Goal: Task Accomplishment & Management: Manage account settings

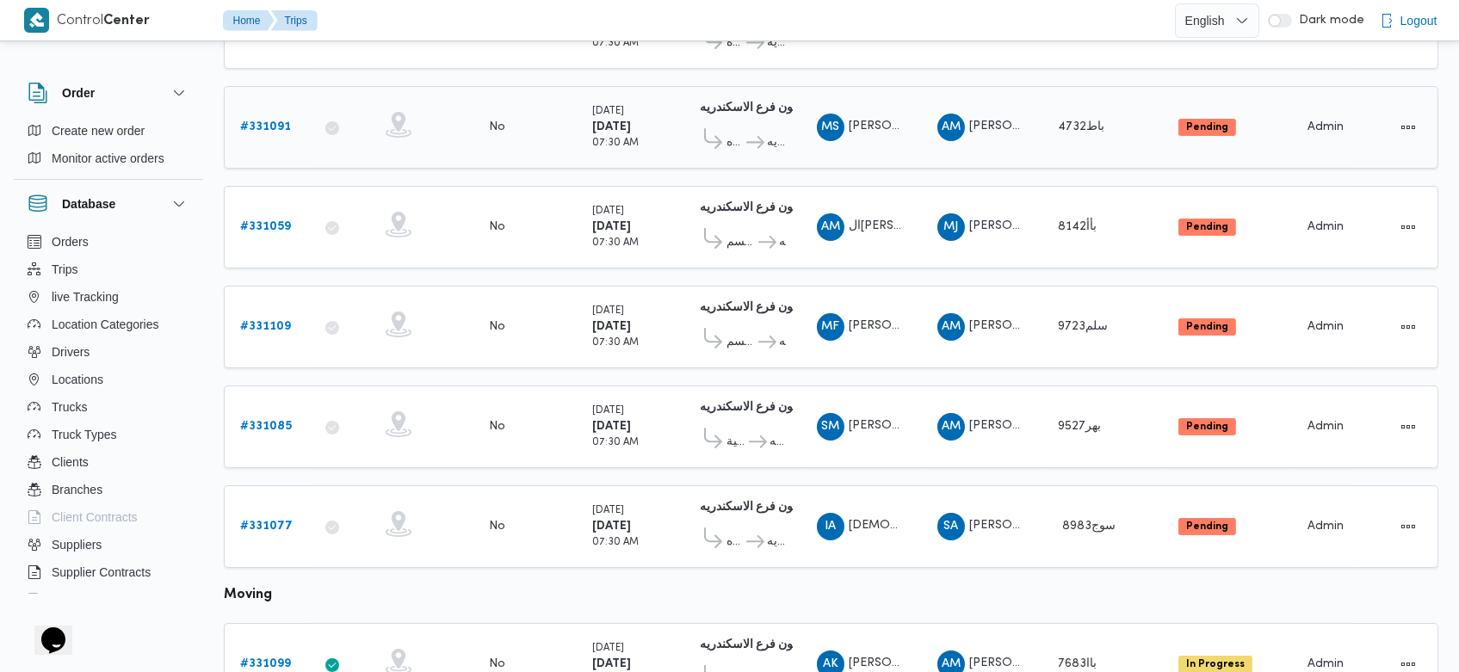
scroll to position [325, 0]
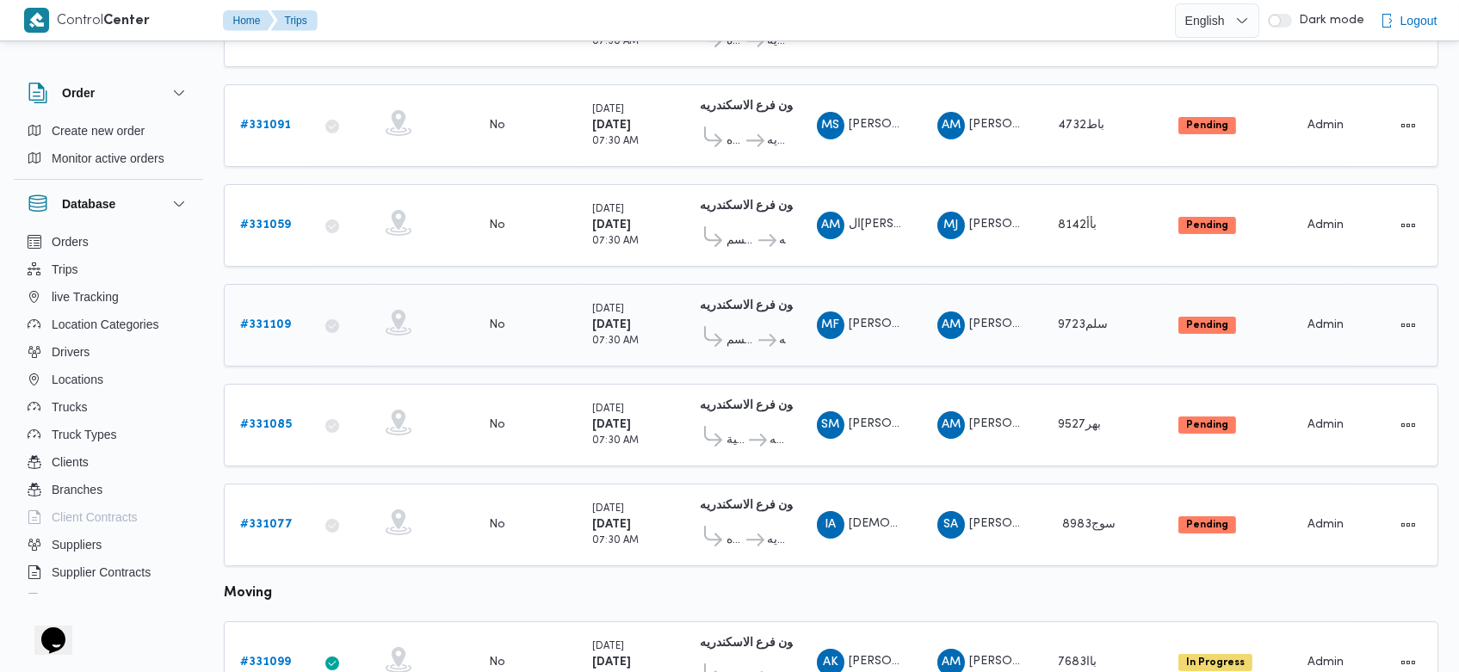
click at [275, 319] on b "# 331109" at bounding box center [265, 324] width 51 height 11
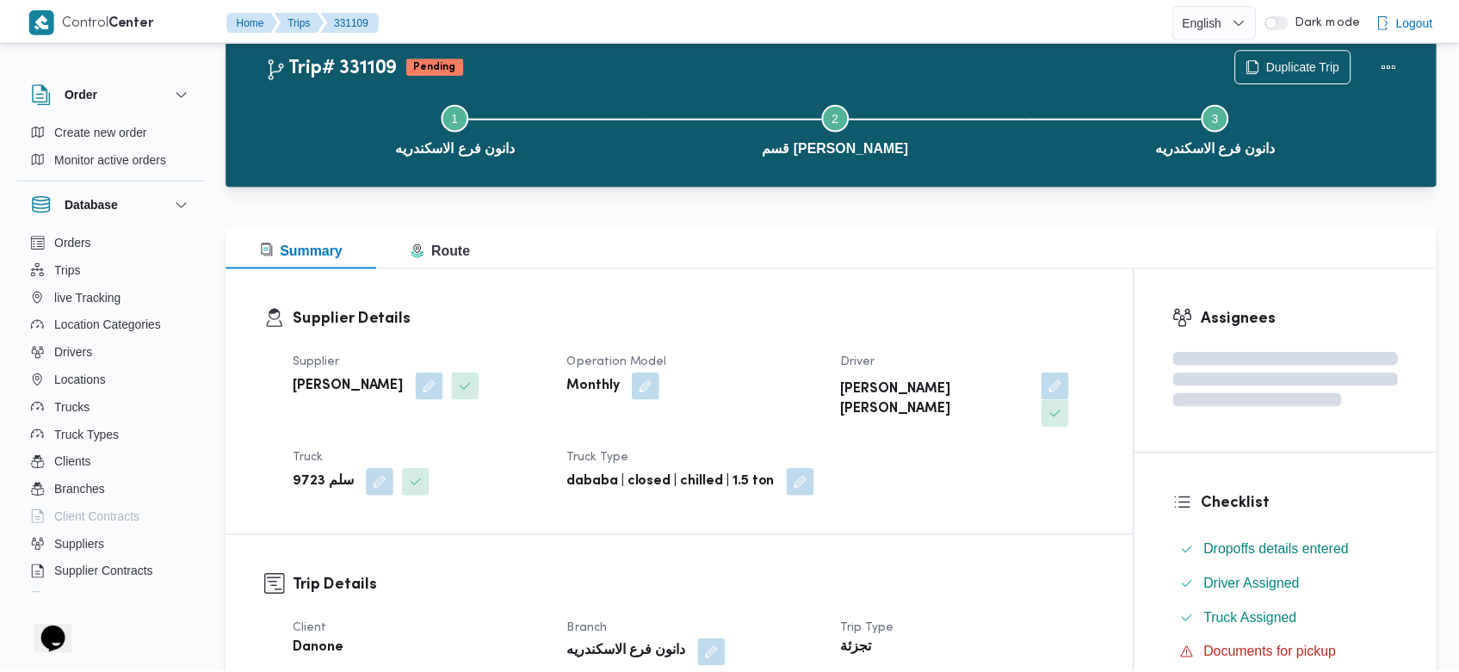
scroll to position [325, 0]
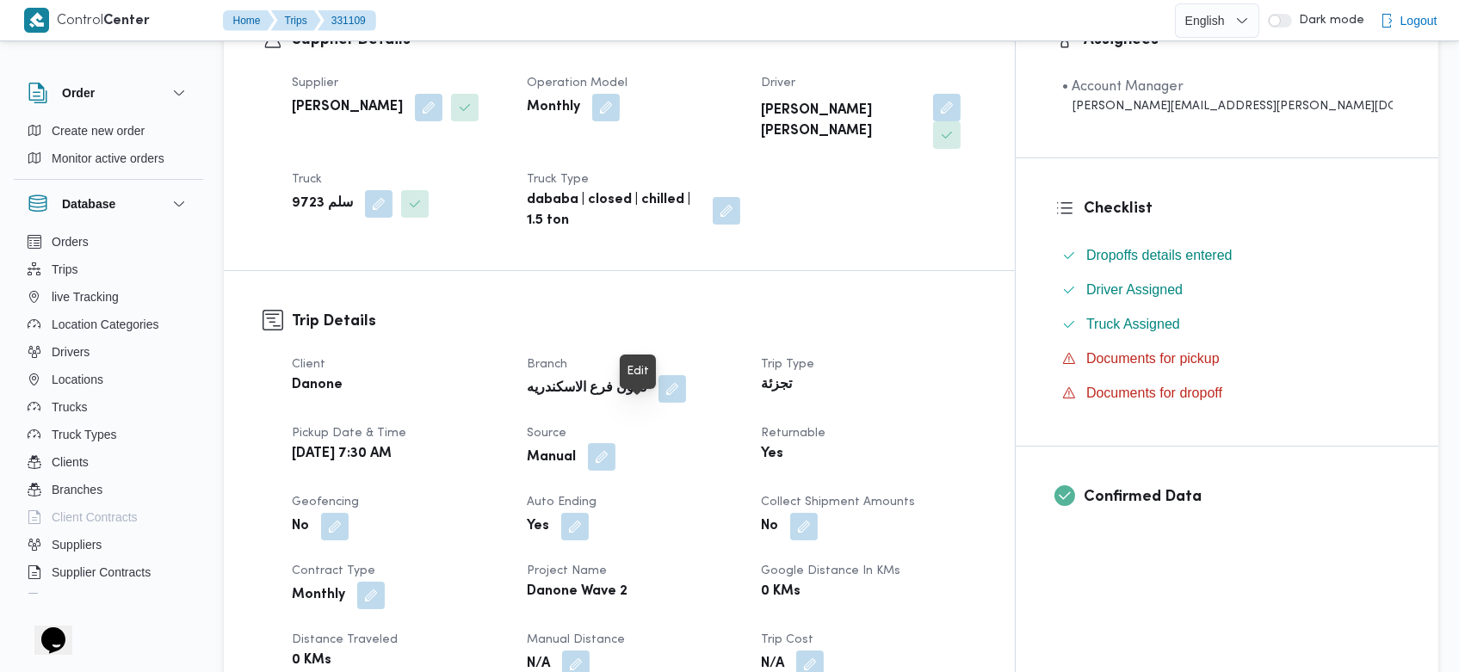
click at [615, 443] on button "button" at bounding box center [602, 457] width 28 height 28
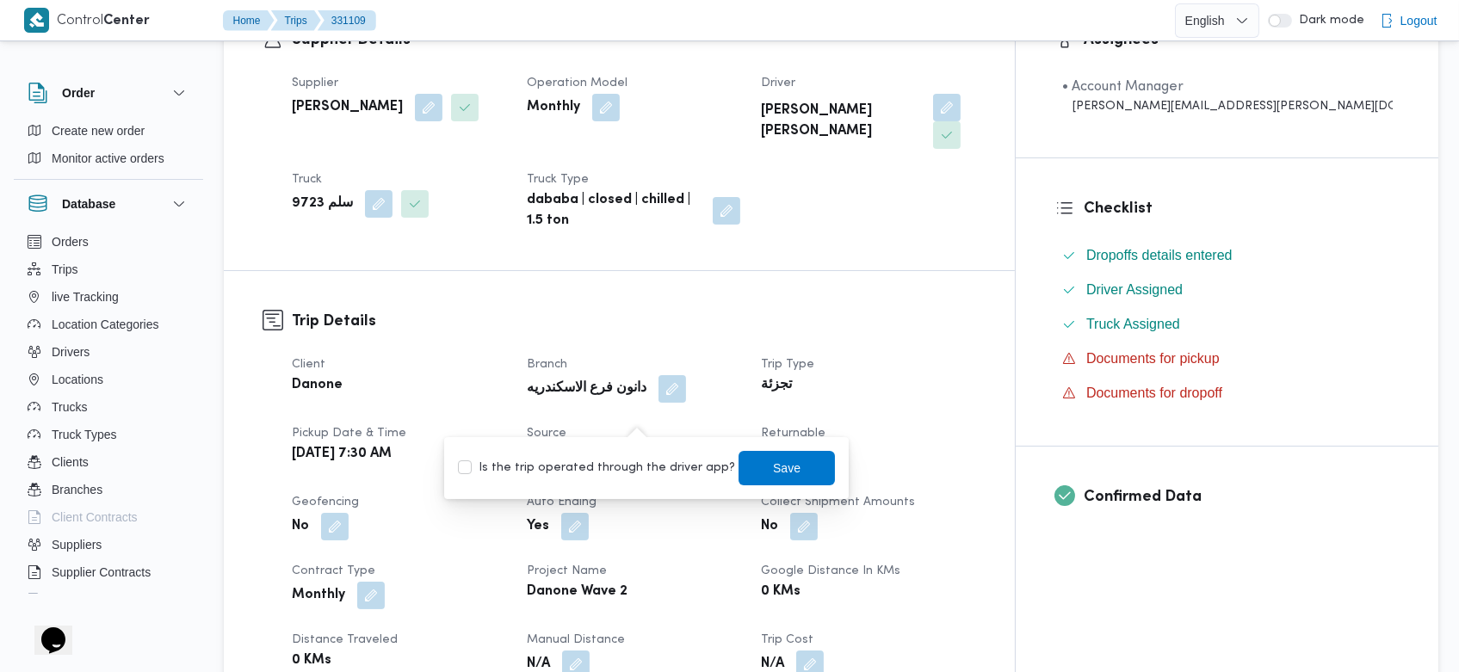
click at [617, 464] on label "Is the trip operated through the driver app?" at bounding box center [596, 468] width 277 height 21
checkbox input "true"
click at [740, 461] on span "Save" at bounding box center [786, 467] width 96 height 34
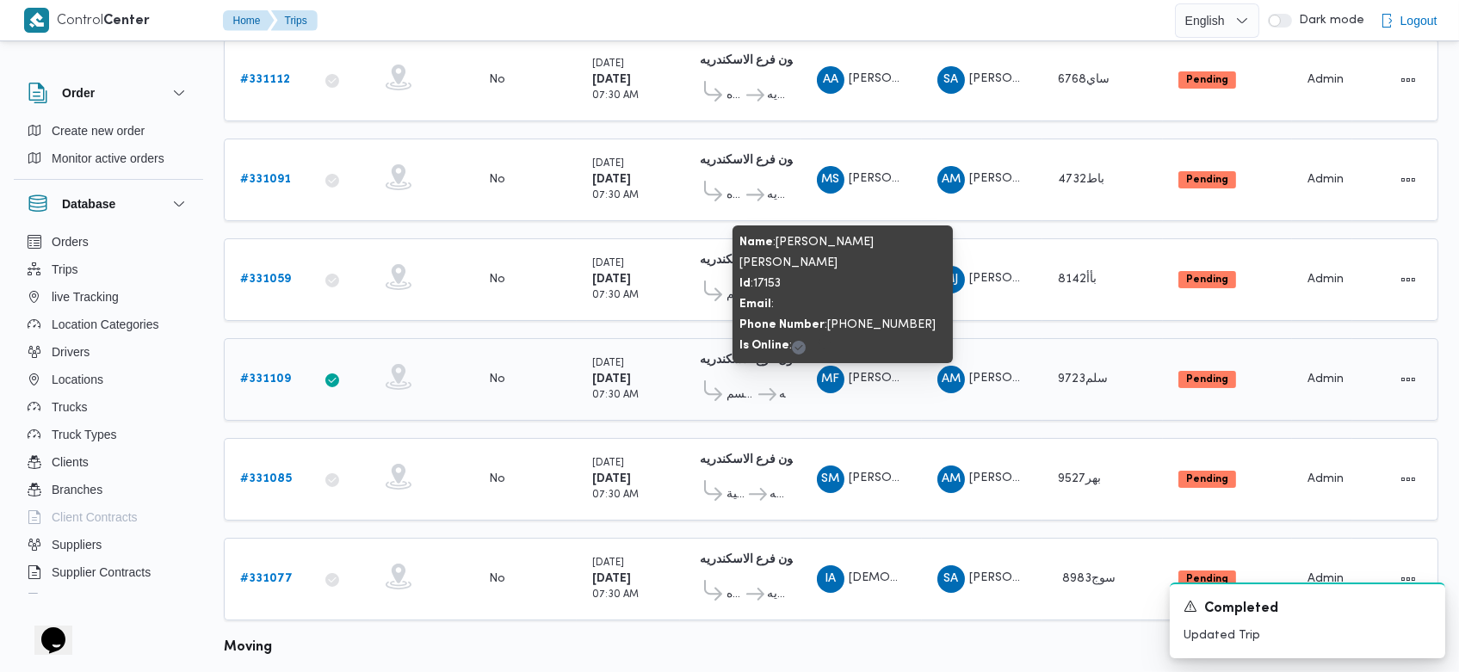
scroll to position [275, 0]
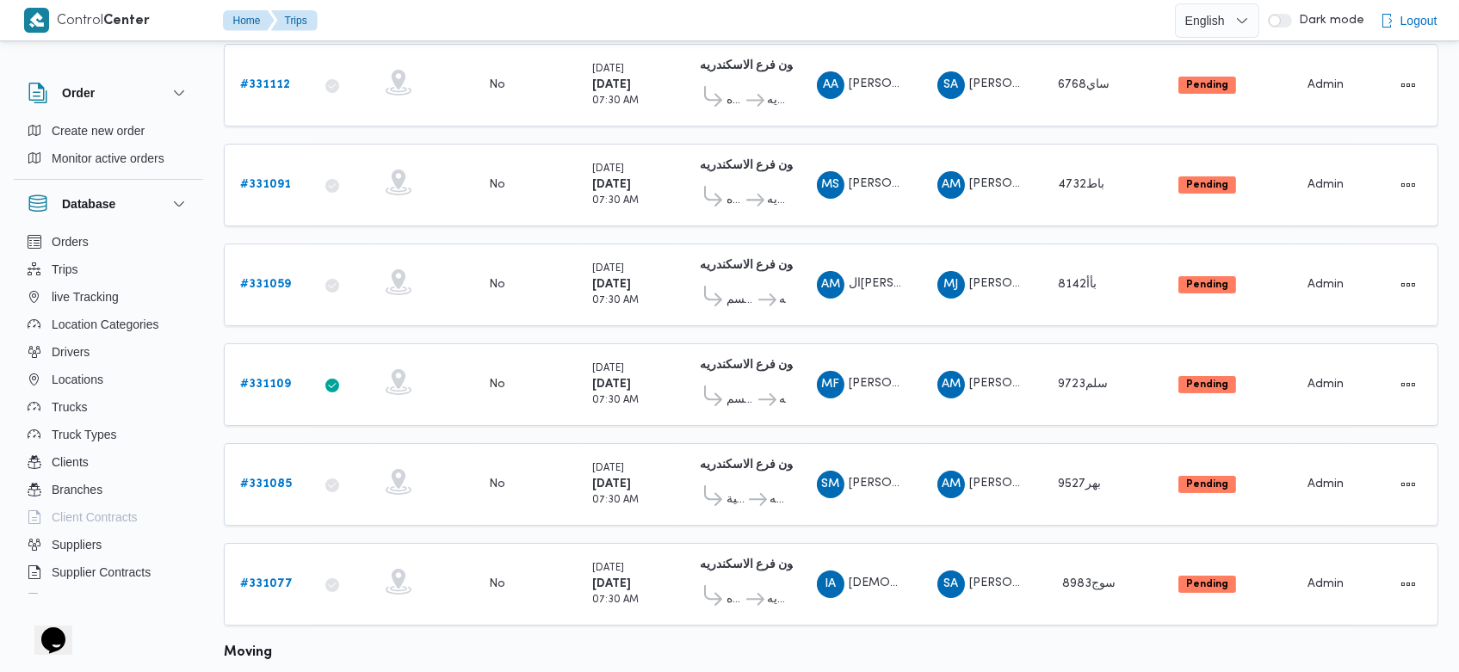
scroll to position [267, 0]
click at [273, 577] on b "# 331077" at bounding box center [266, 582] width 52 height 11
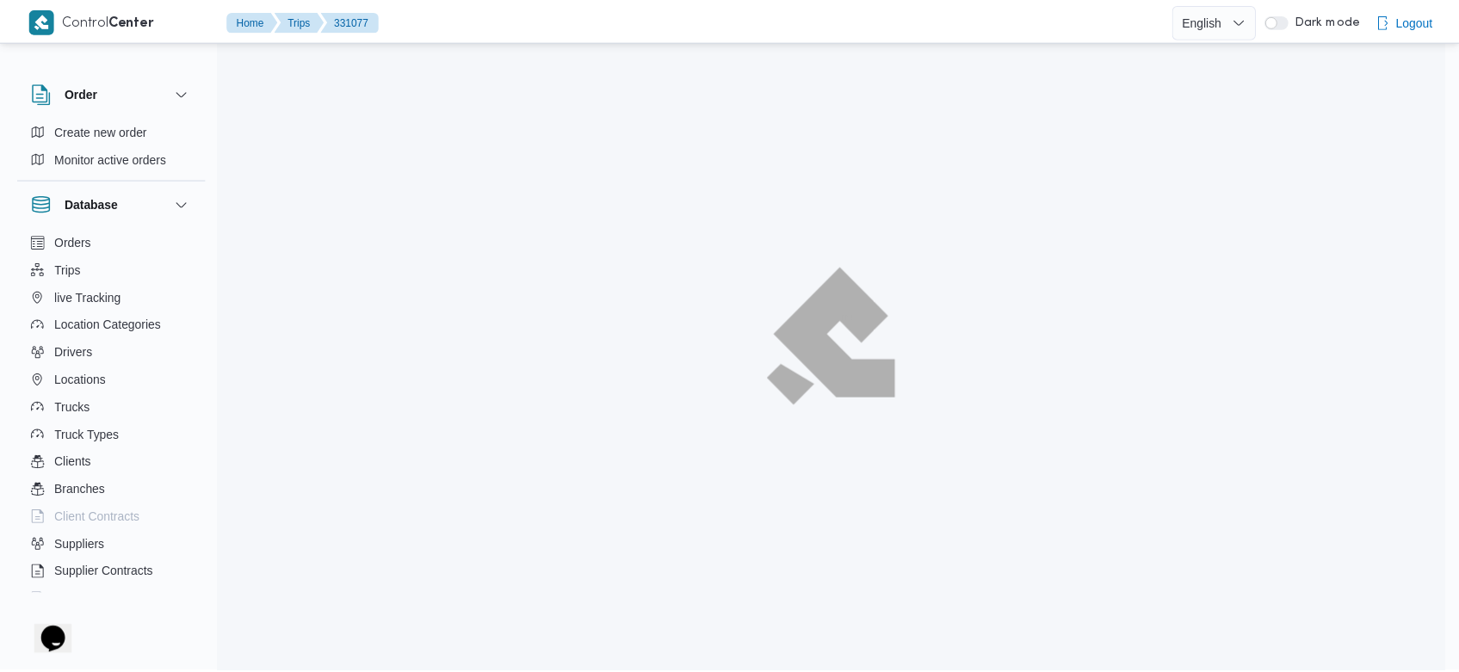
scroll to position [267, 0]
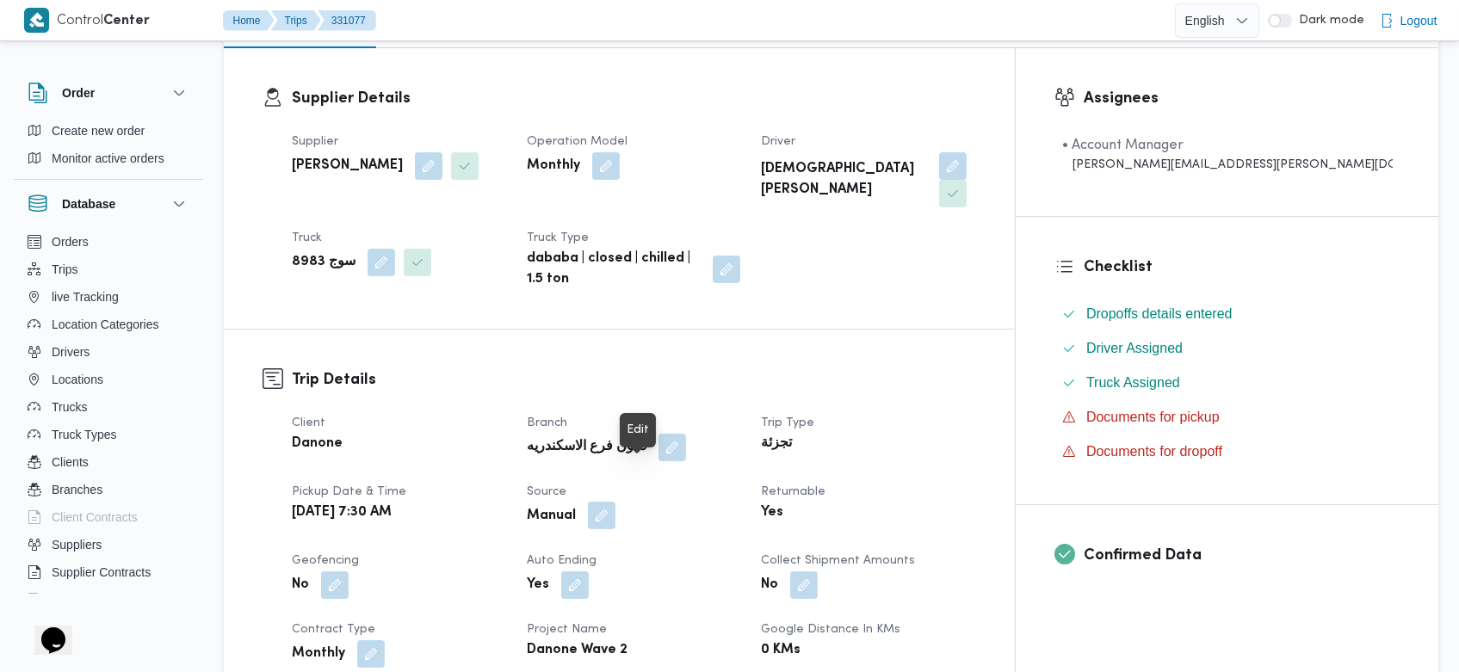
click at [615, 502] on button "button" at bounding box center [602, 516] width 28 height 28
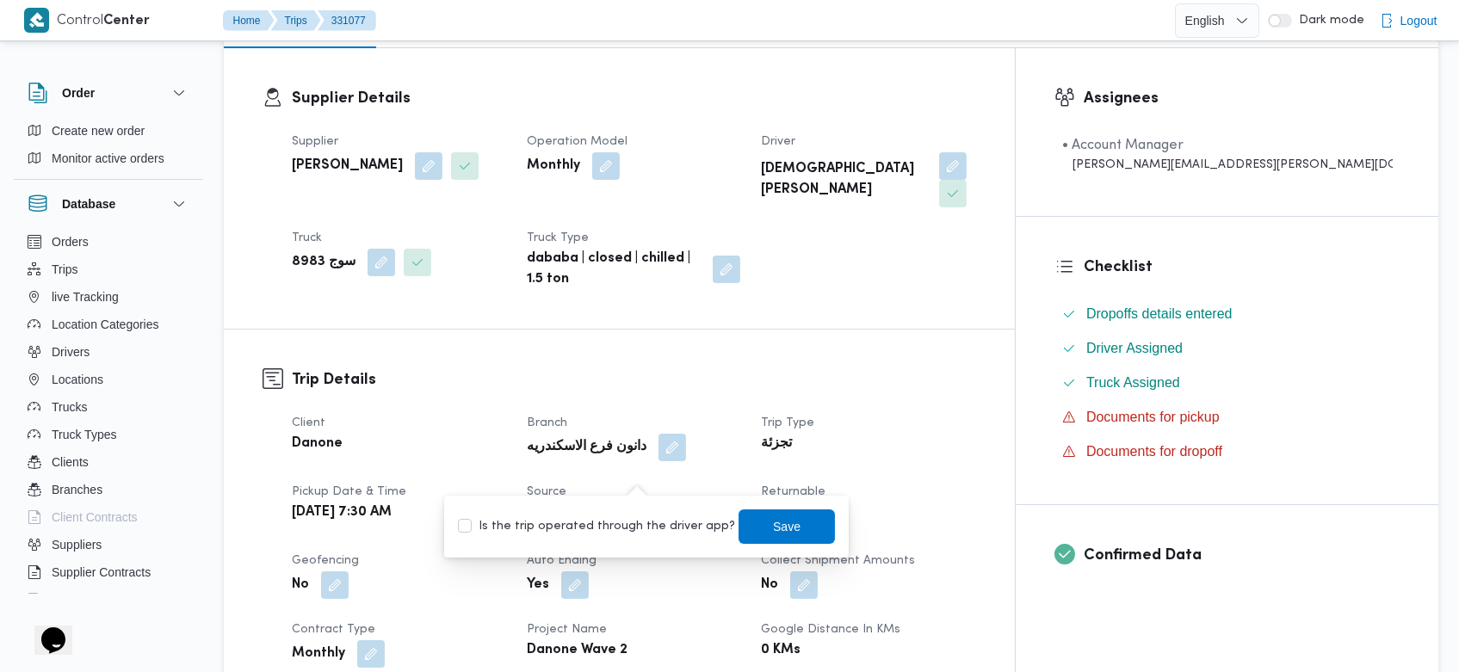
click at [614, 532] on label "Is the trip operated through the driver app?" at bounding box center [596, 526] width 277 height 21
checkbox input "true"
click at [774, 517] on span "Save" at bounding box center [788, 525] width 28 height 21
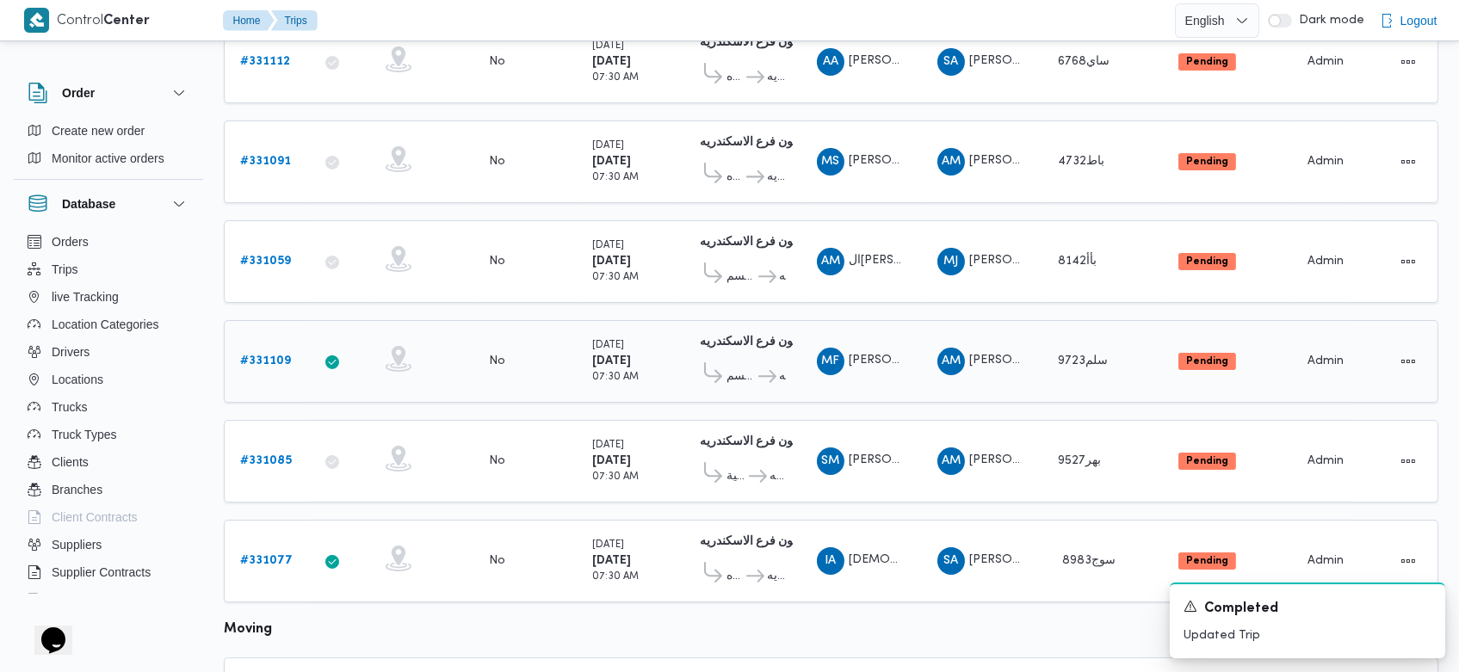
scroll to position [293, 0]
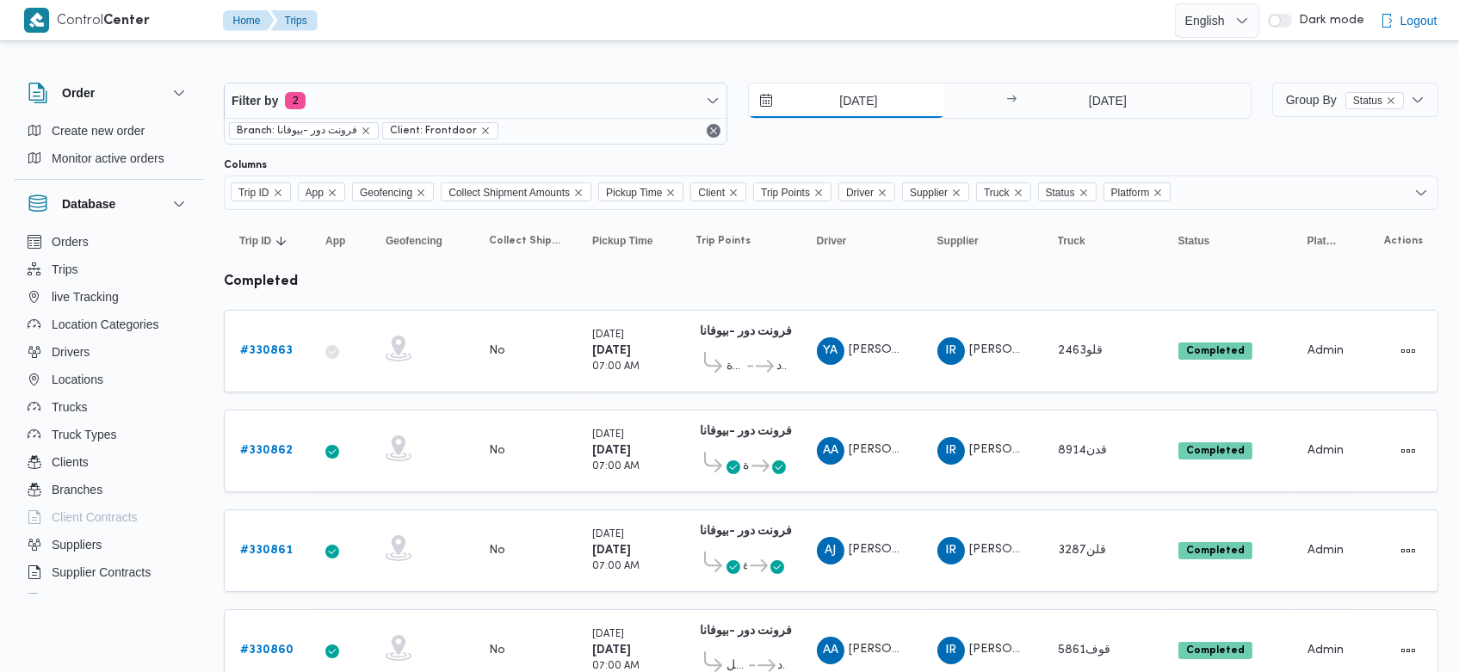
click at [827, 108] on input "13/8/2025" at bounding box center [846, 100] width 195 height 34
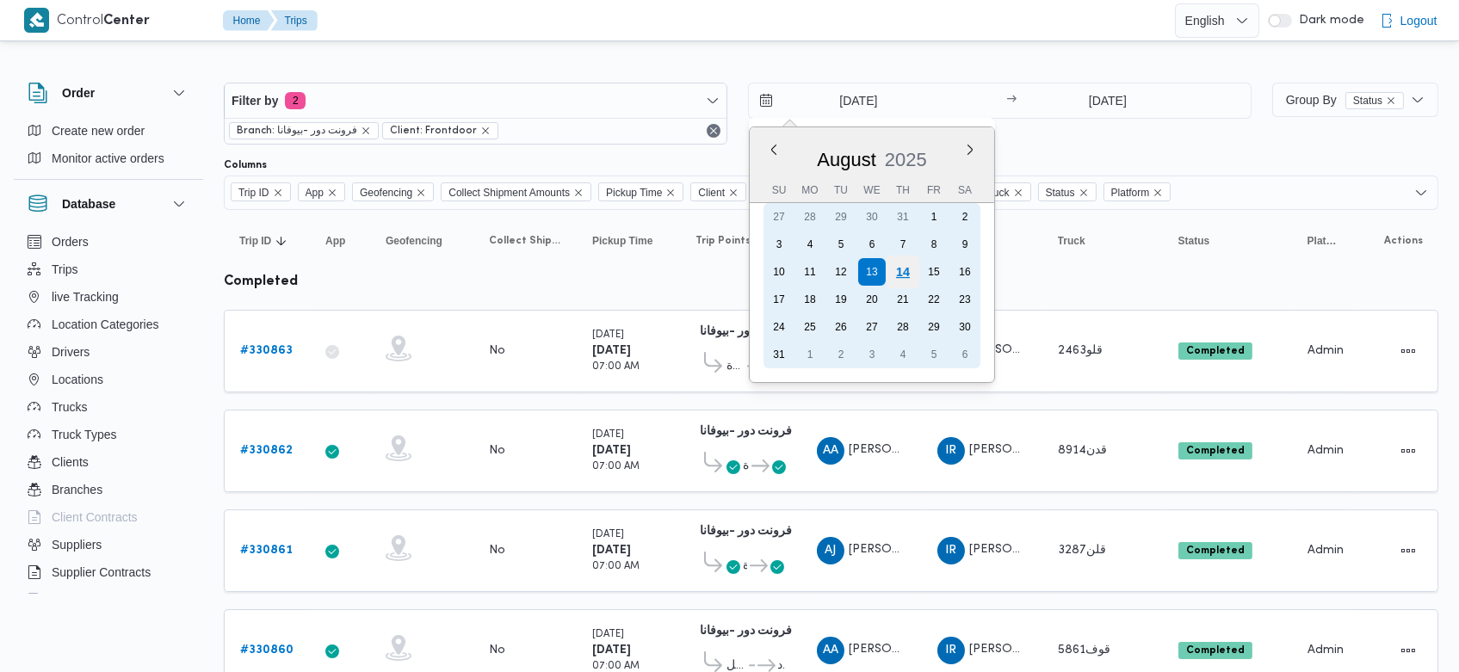
click at [898, 265] on div "14" at bounding box center [902, 272] width 33 height 33
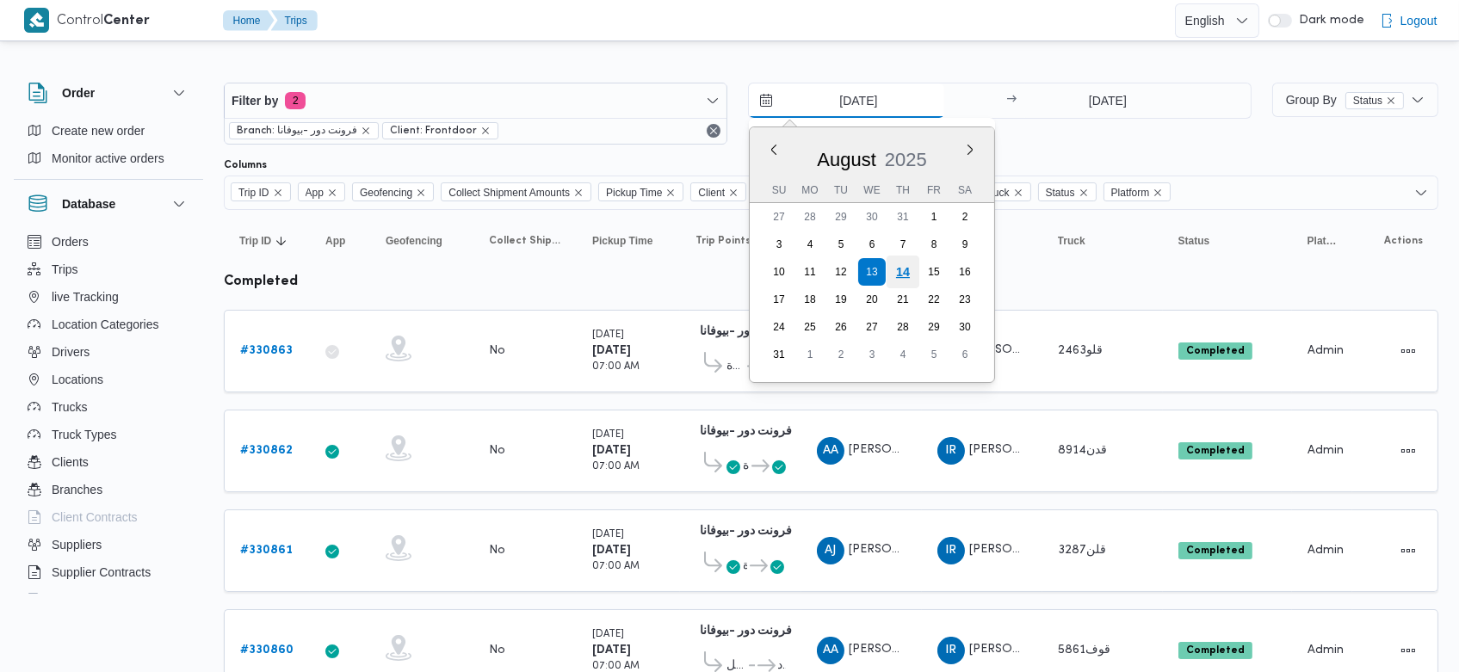
type input "[DATE]"
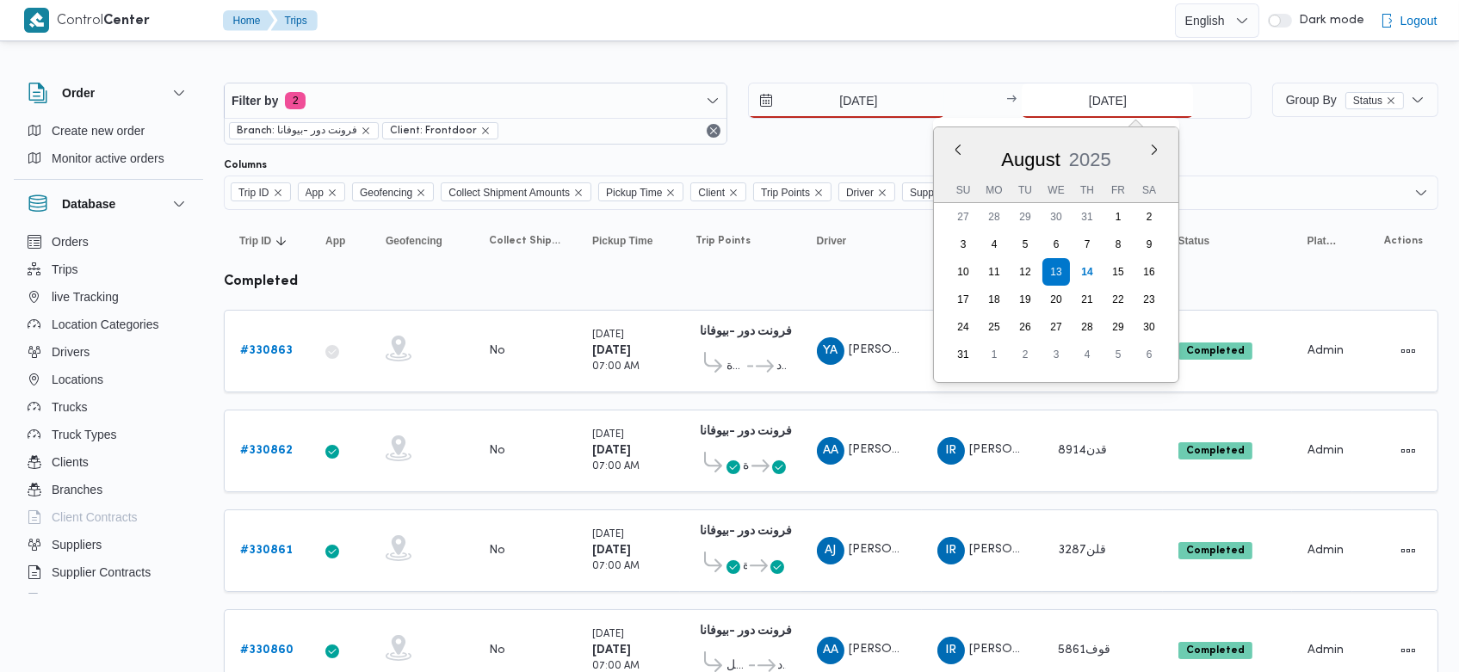
click at [1083, 105] on input "13/8/2025" at bounding box center [1107, 100] width 171 height 34
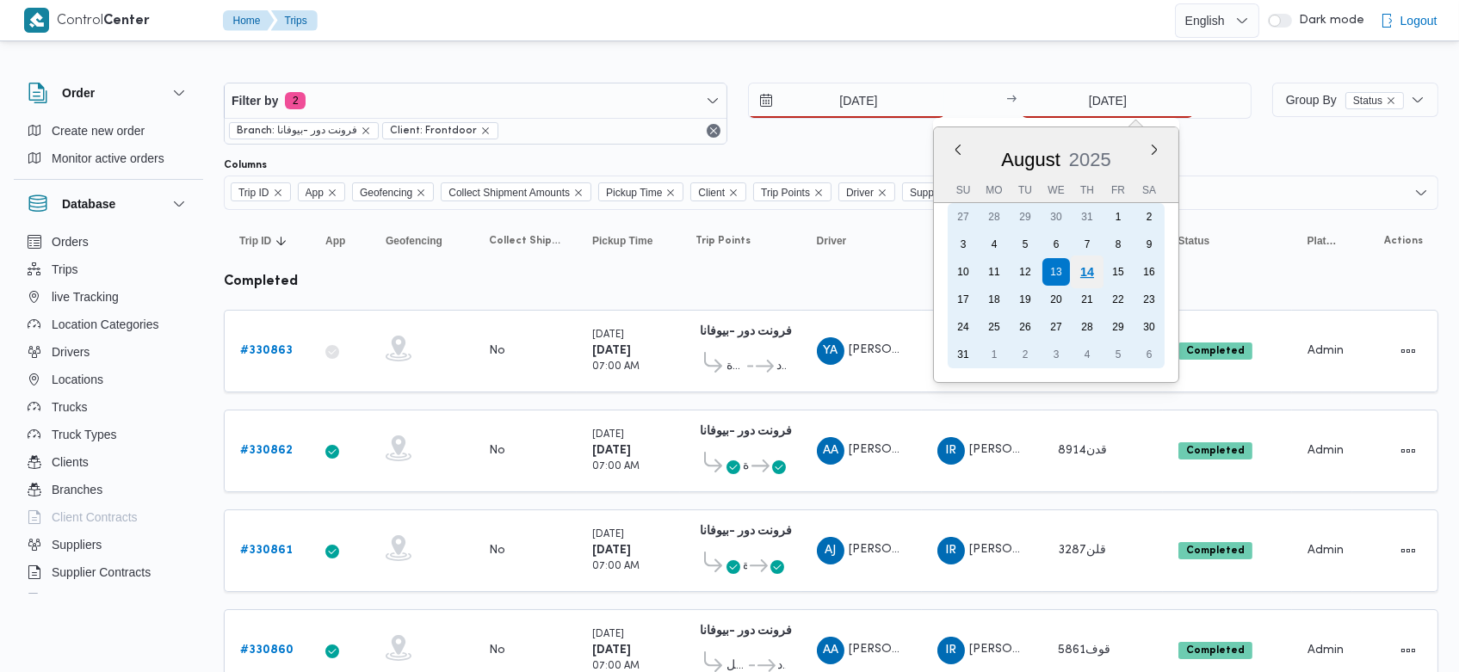
click at [1077, 267] on div "14" at bounding box center [1087, 272] width 33 height 33
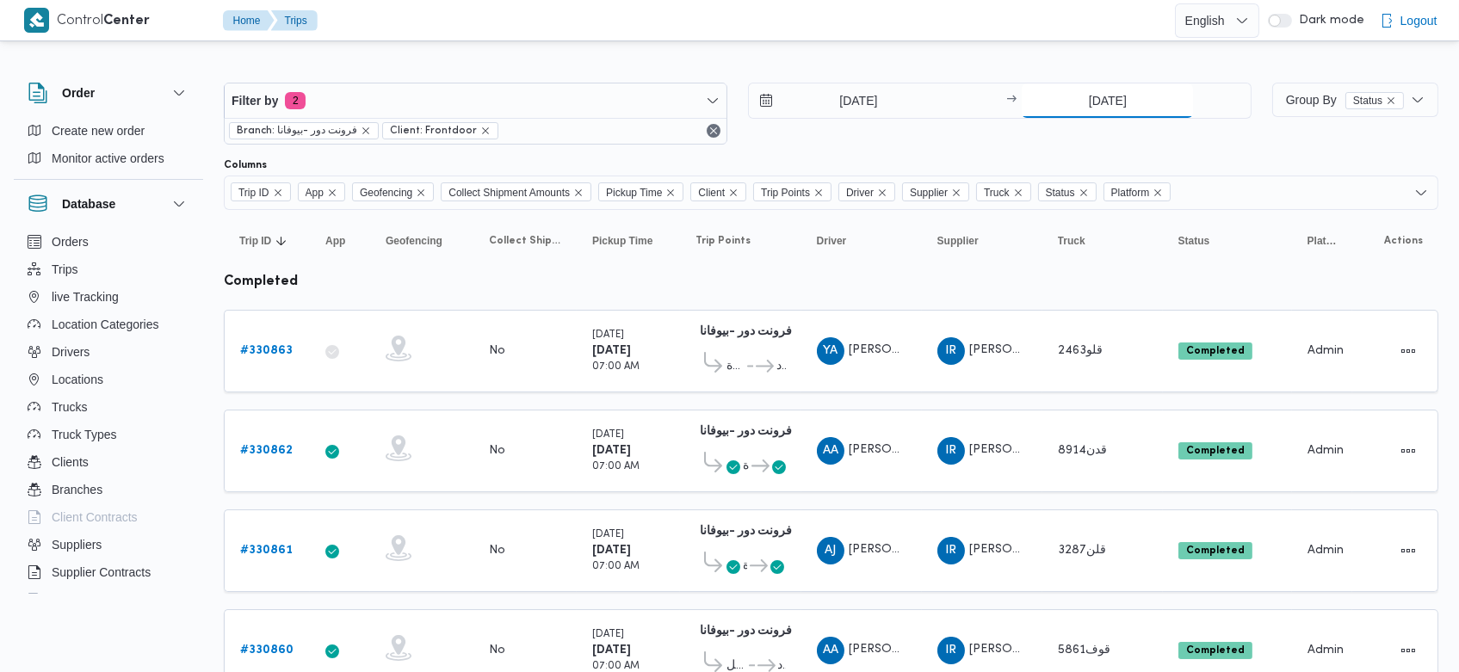
type input "[DATE]"
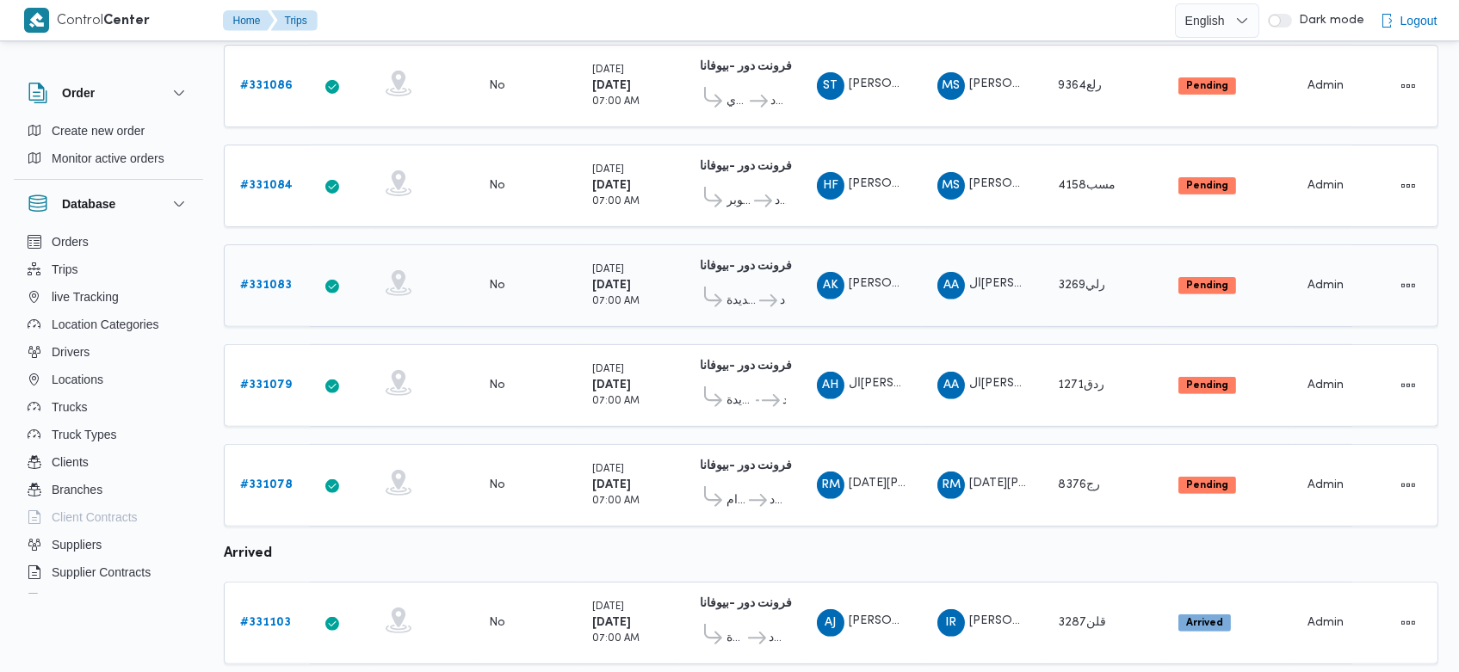
scroll to position [1666, 0]
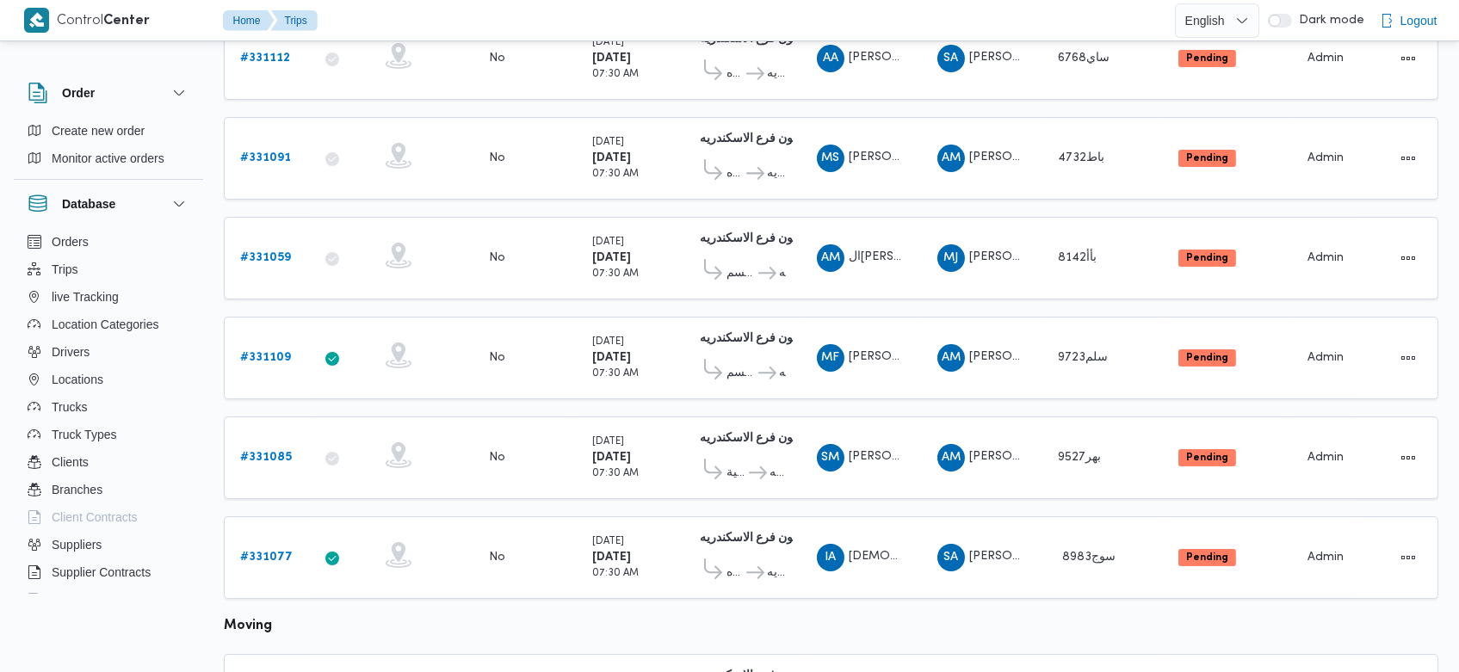
scroll to position [293, 0]
click at [279, 452] on b "# 331085" at bounding box center [266, 457] width 52 height 11
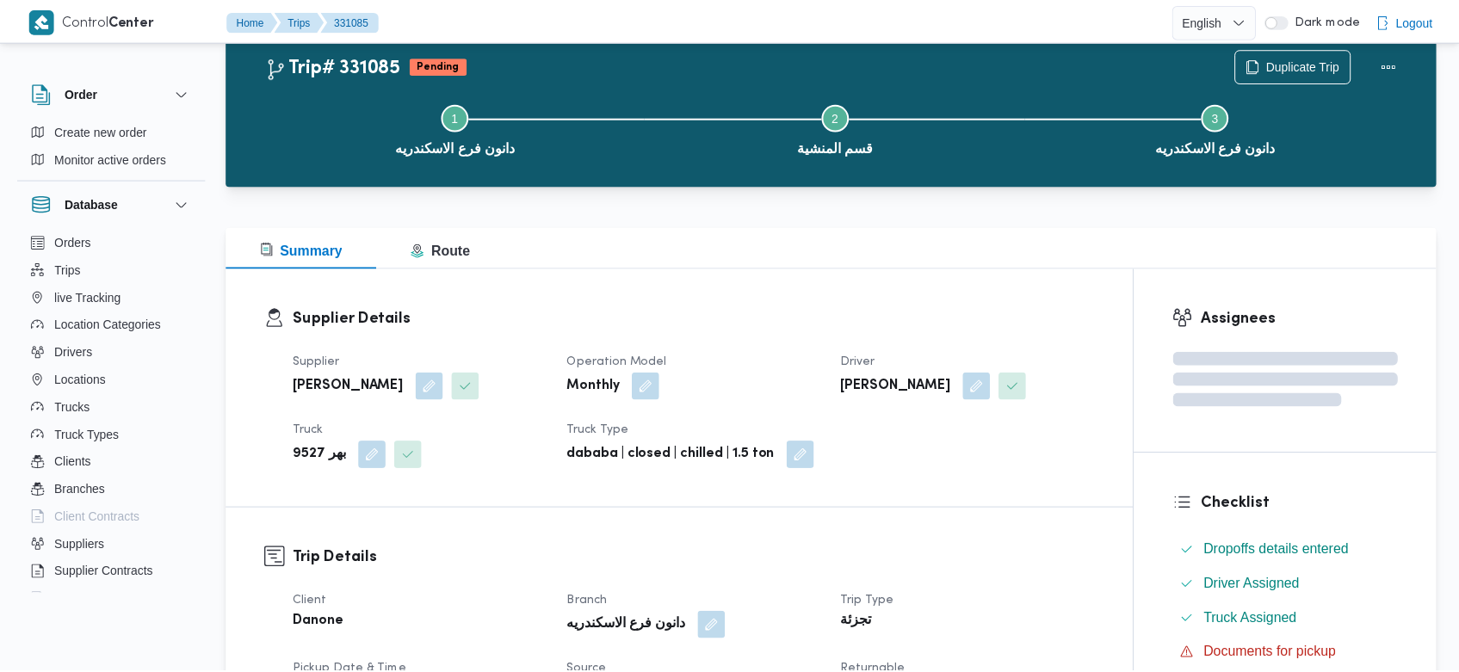
scroll to position [293, 0]
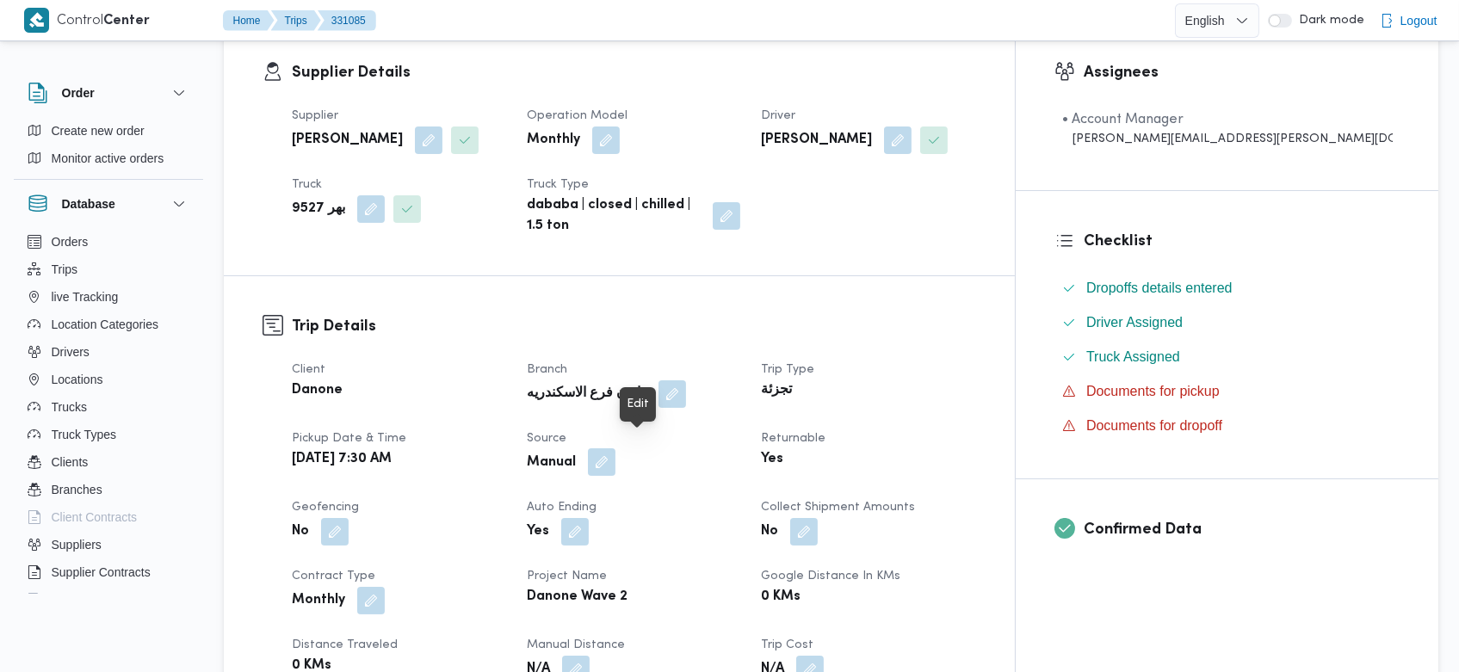
click at [615, 453] on button "button" at bounding box center [602, 462] width 28 height 28
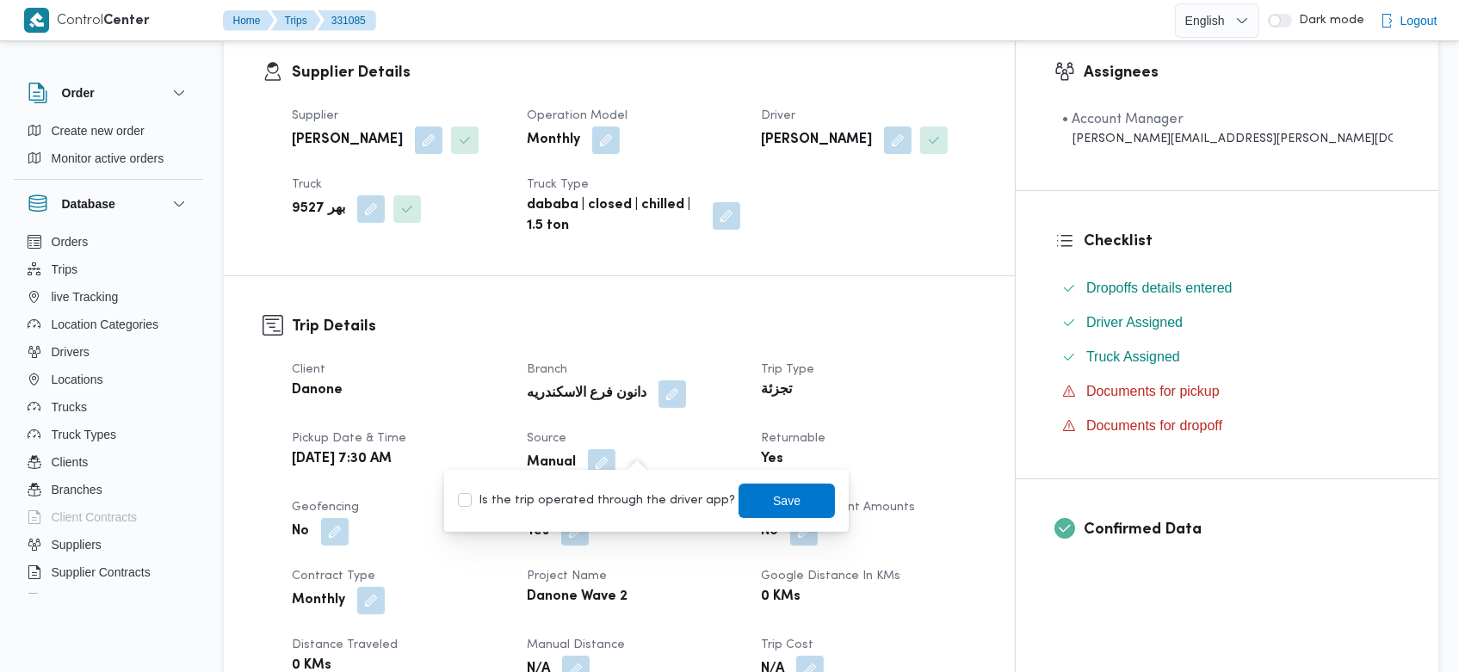
click at [606, 496] on label "Is the trip operated through the driver app?" at bounding box center [596, 501] width 277 height 21
checkbox input "true"
click at [744, 501] on span "Save" at bounding box center [786, 500] width 96 height 34
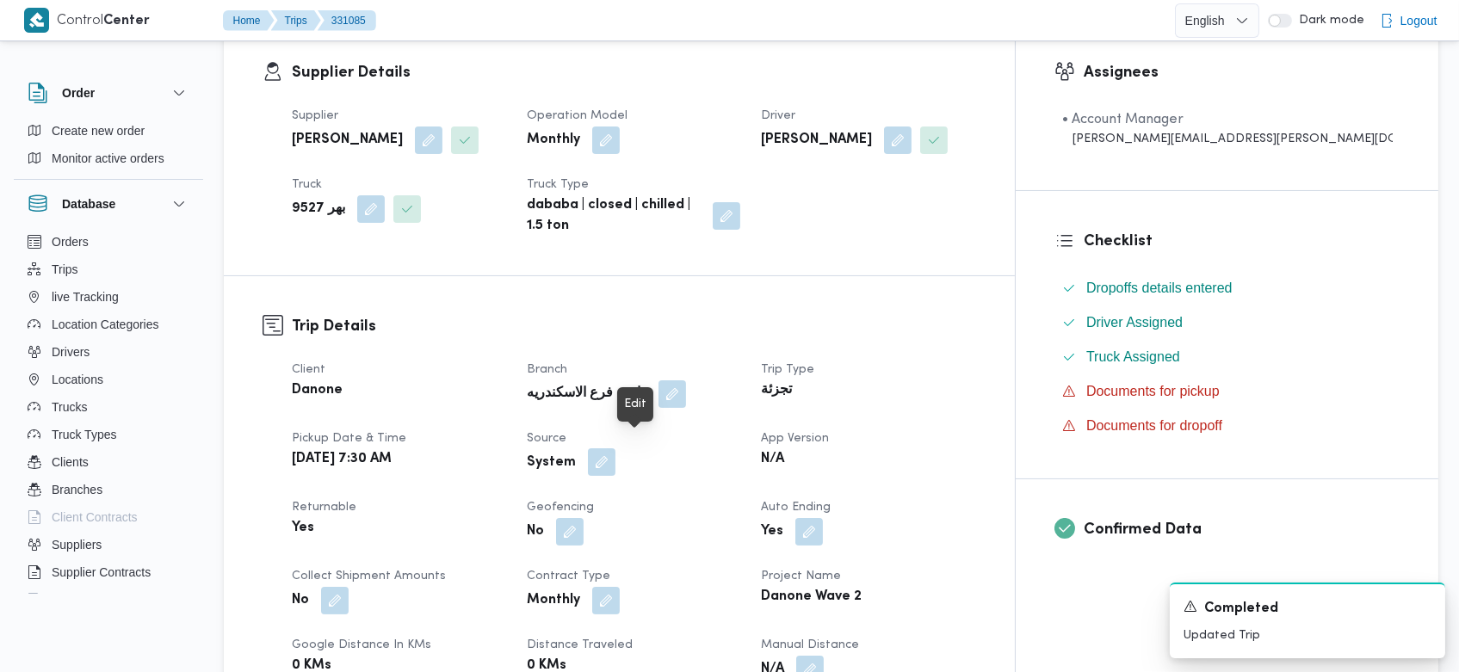
click at [615, 457] on button "button" at bounding box center [602, 462] width 28 height 28
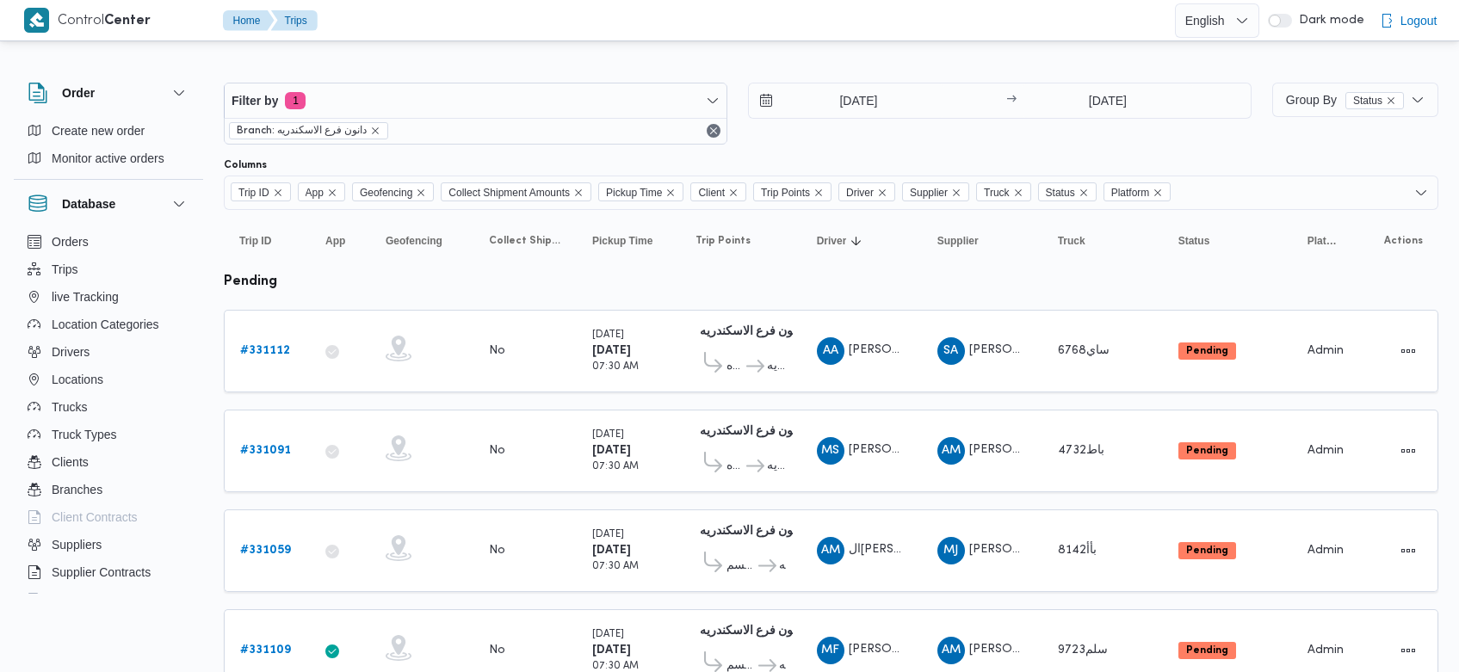
scroll to position [293, 0]
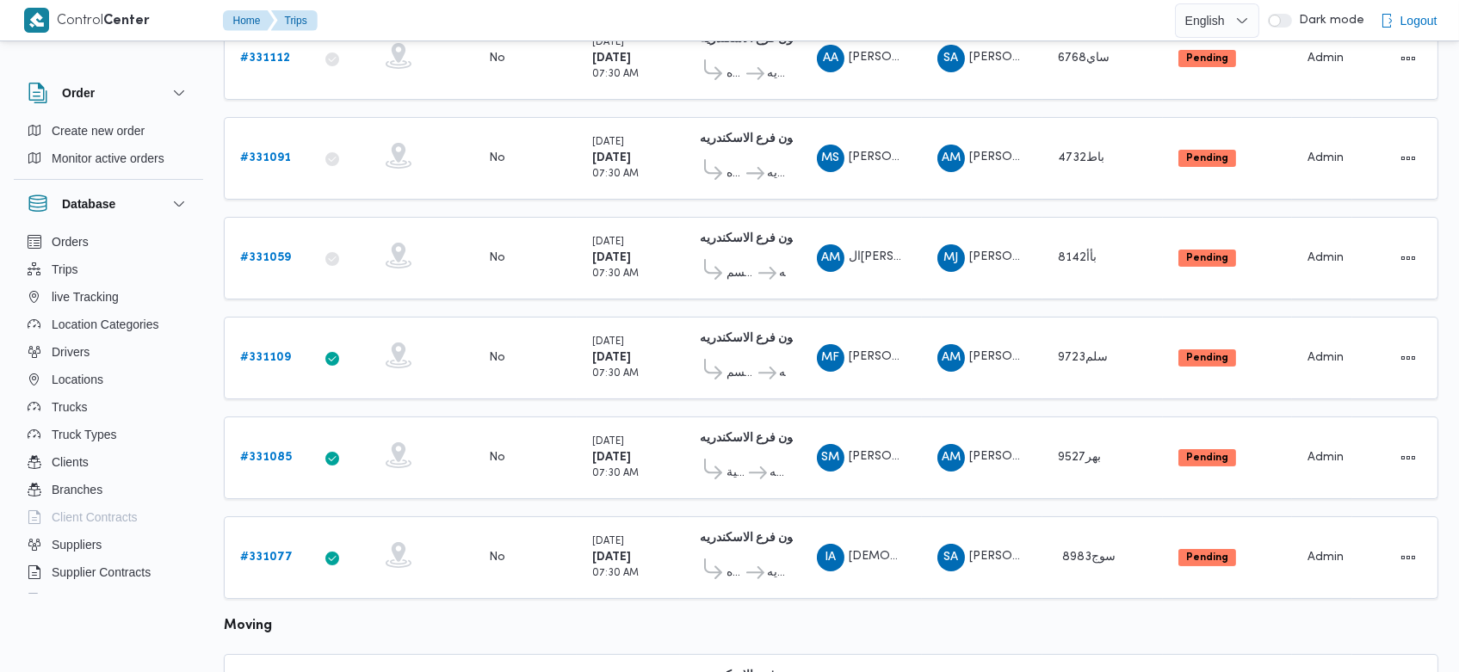
scroll to position [293, 0]
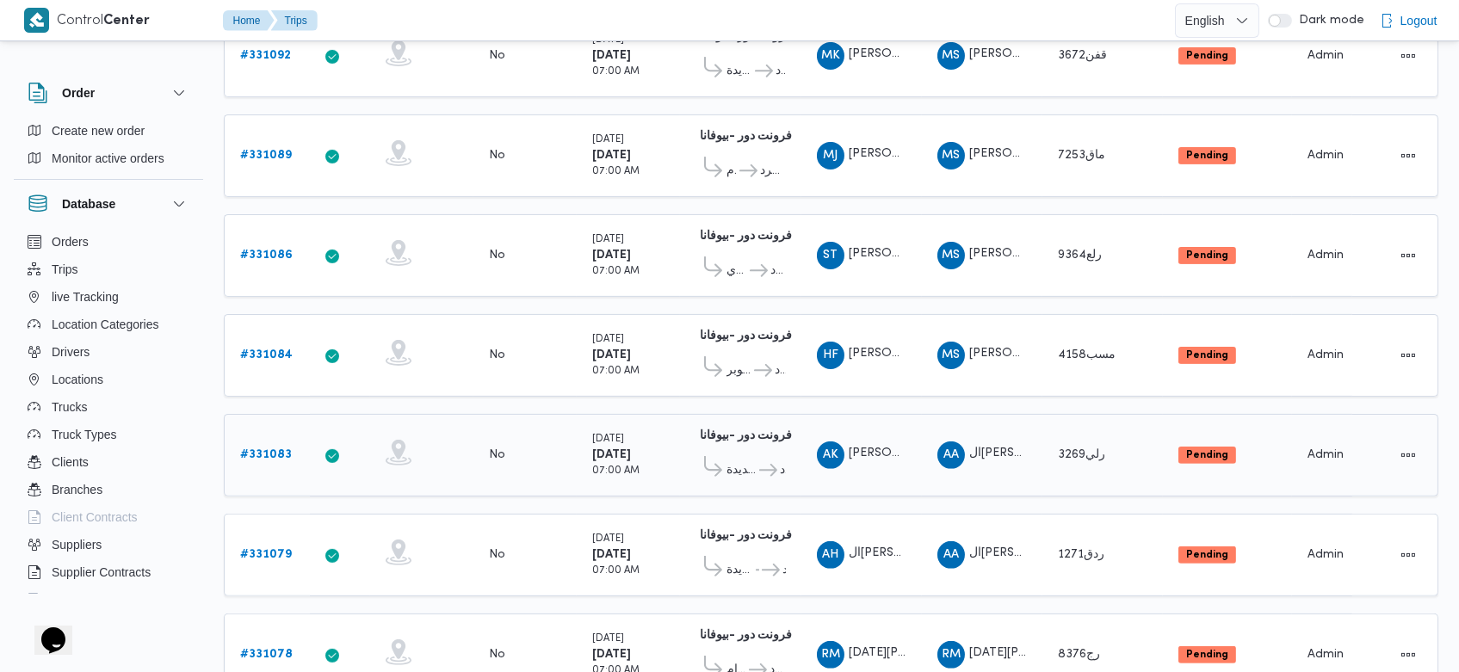
scroll to position [1183, 0]
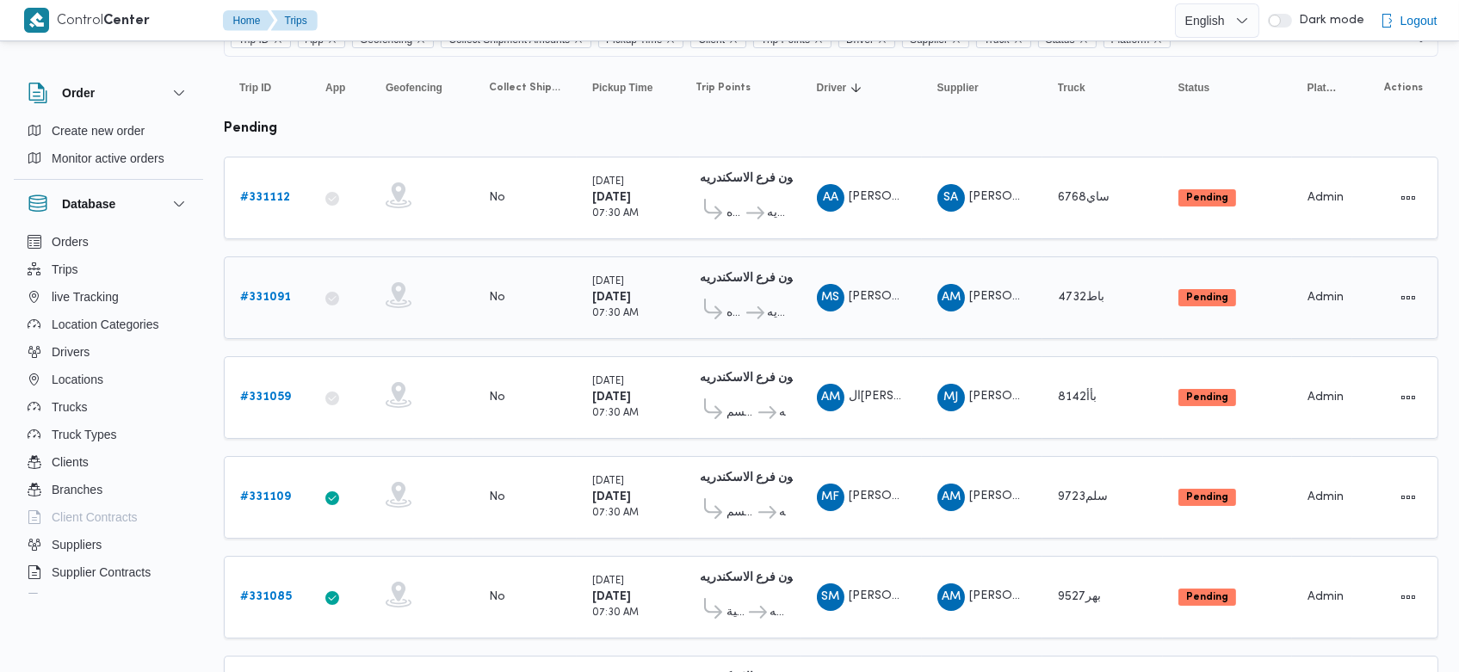
scroll to position [154, 0]
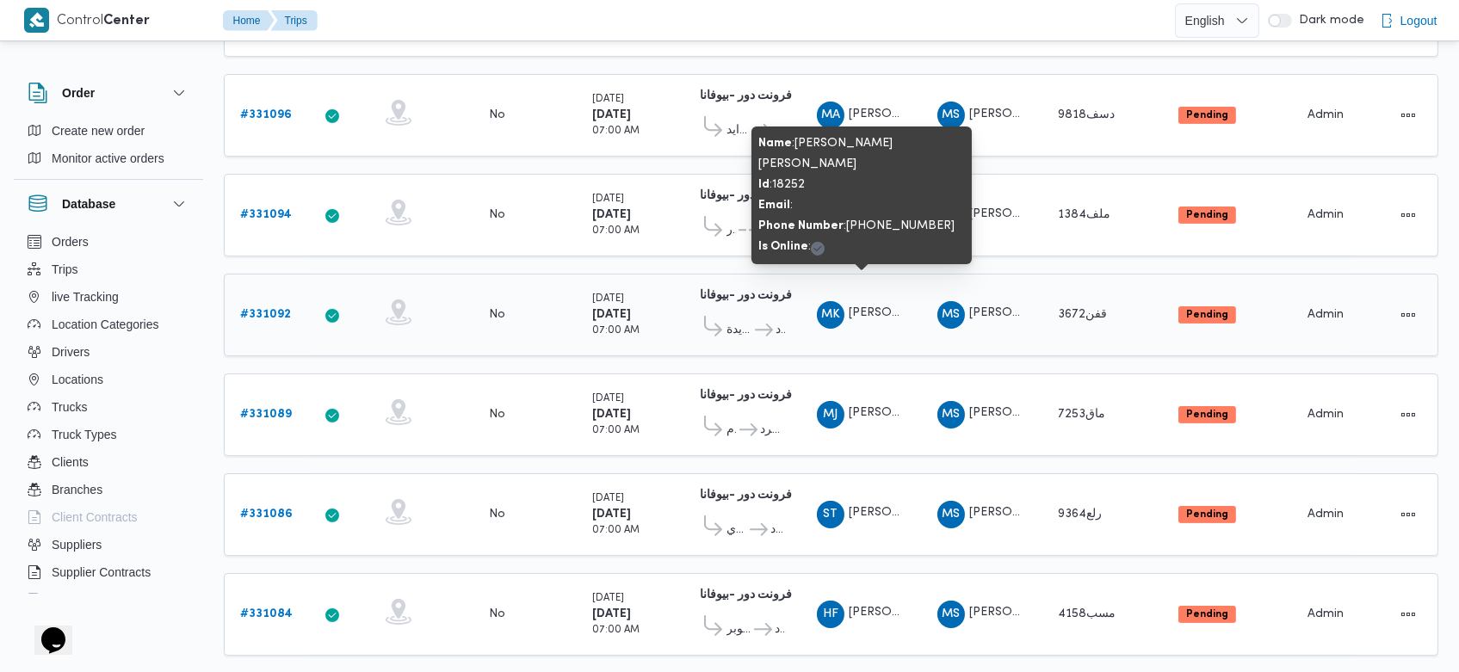
scroll to position [927, 0]
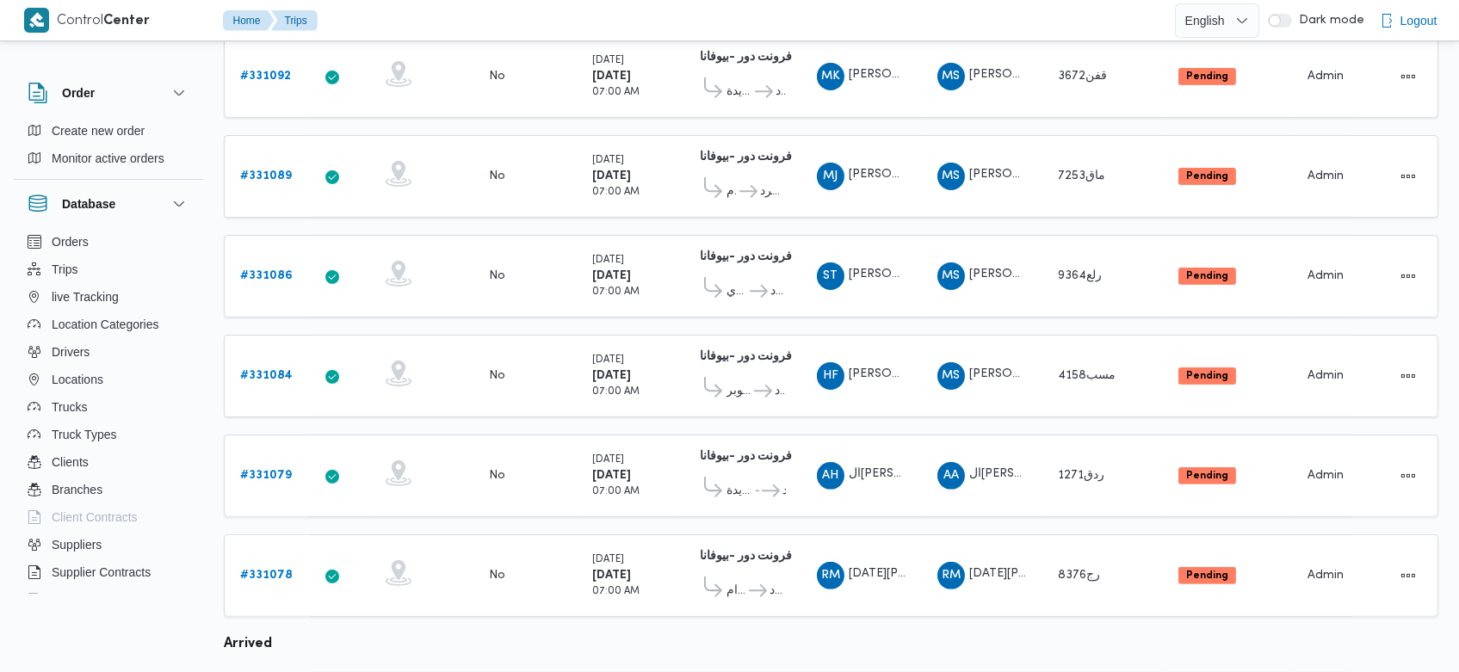
scroll to position [1141, 0]
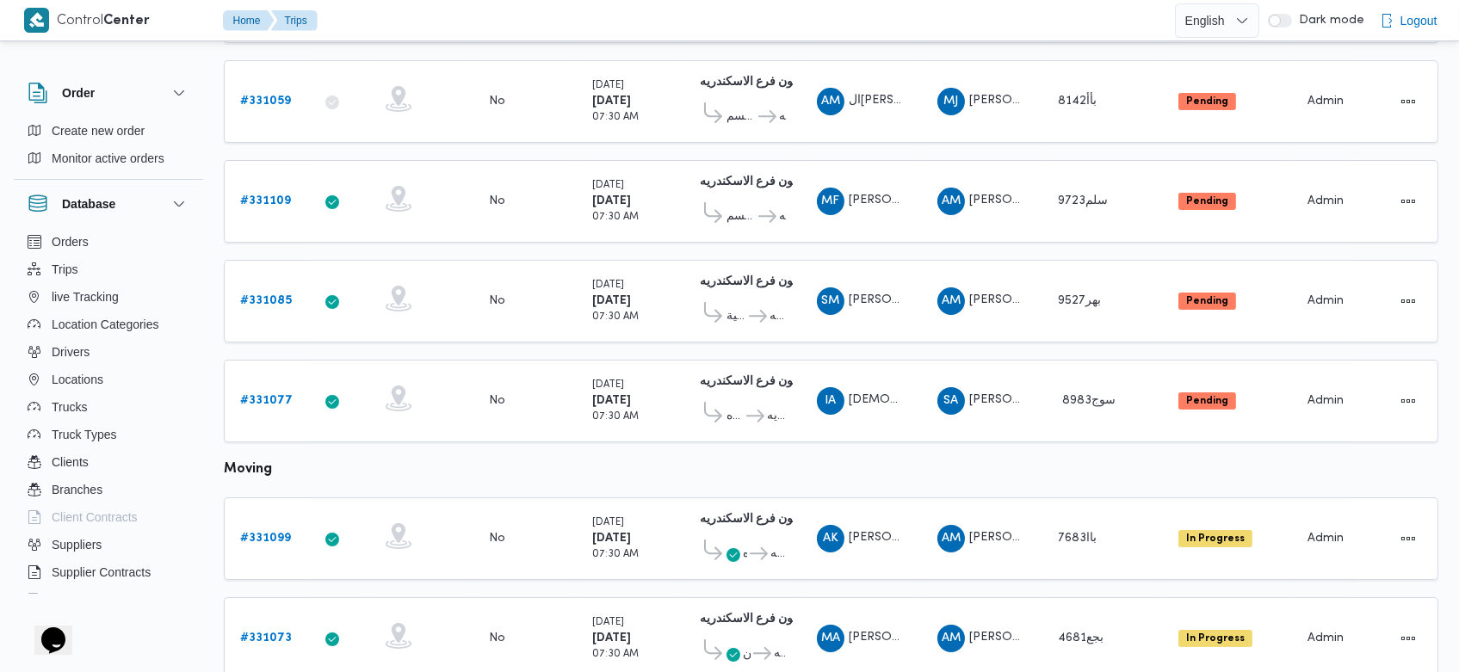
scroll to position [448, 0]
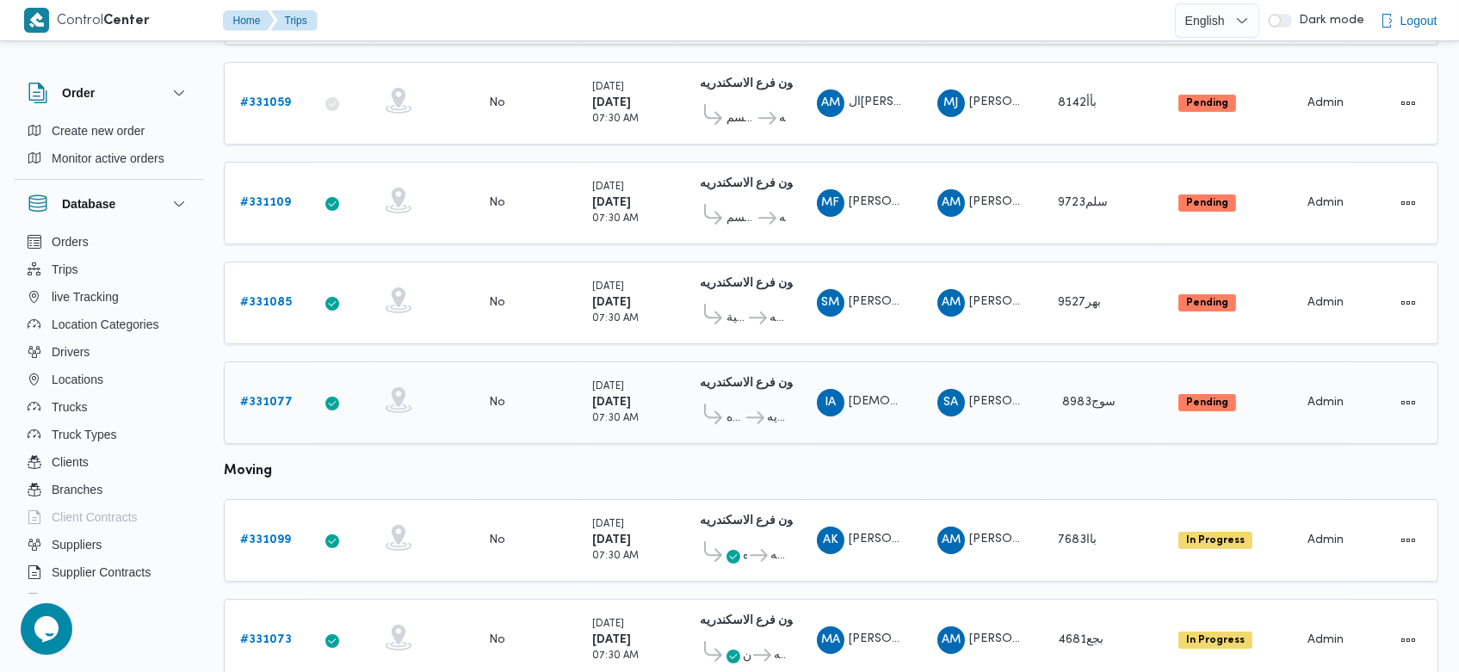
click at [275, 397] on b "# 331077" at bounding box center [266, 402] width 52 height 11
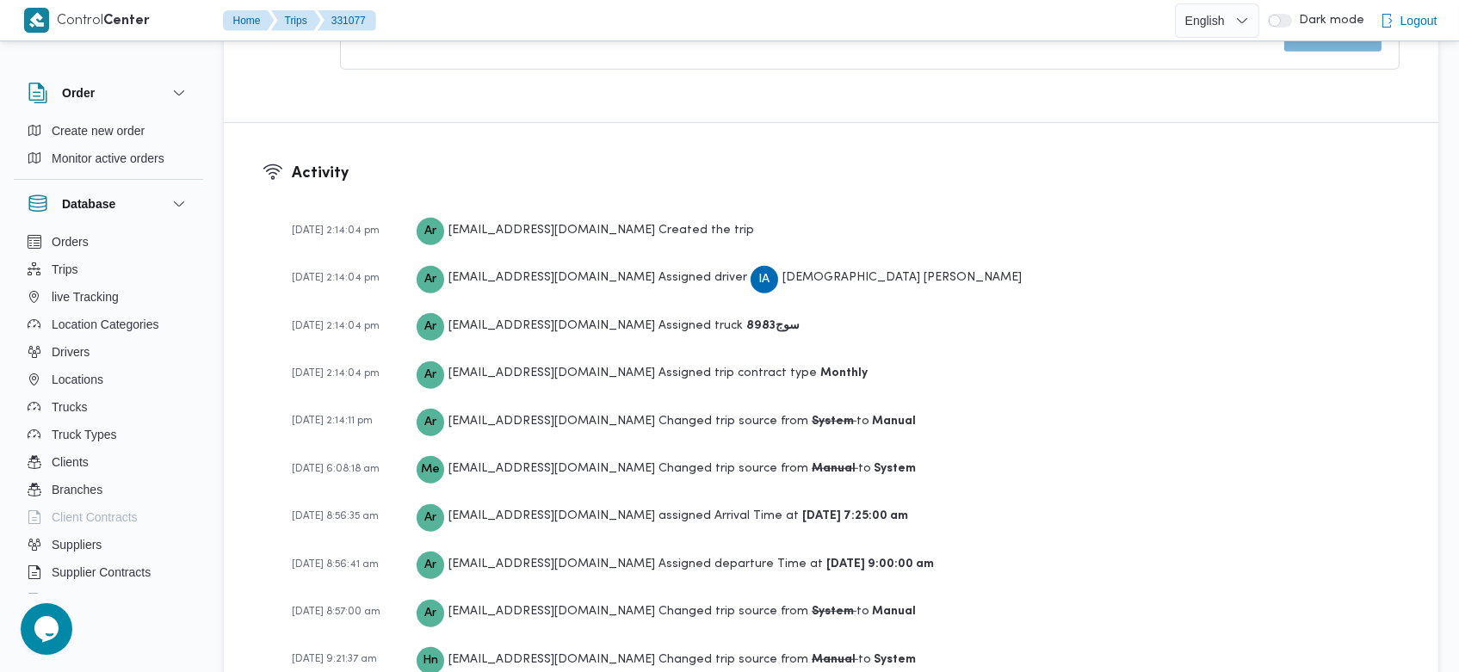
scroll to position [2355, 0]
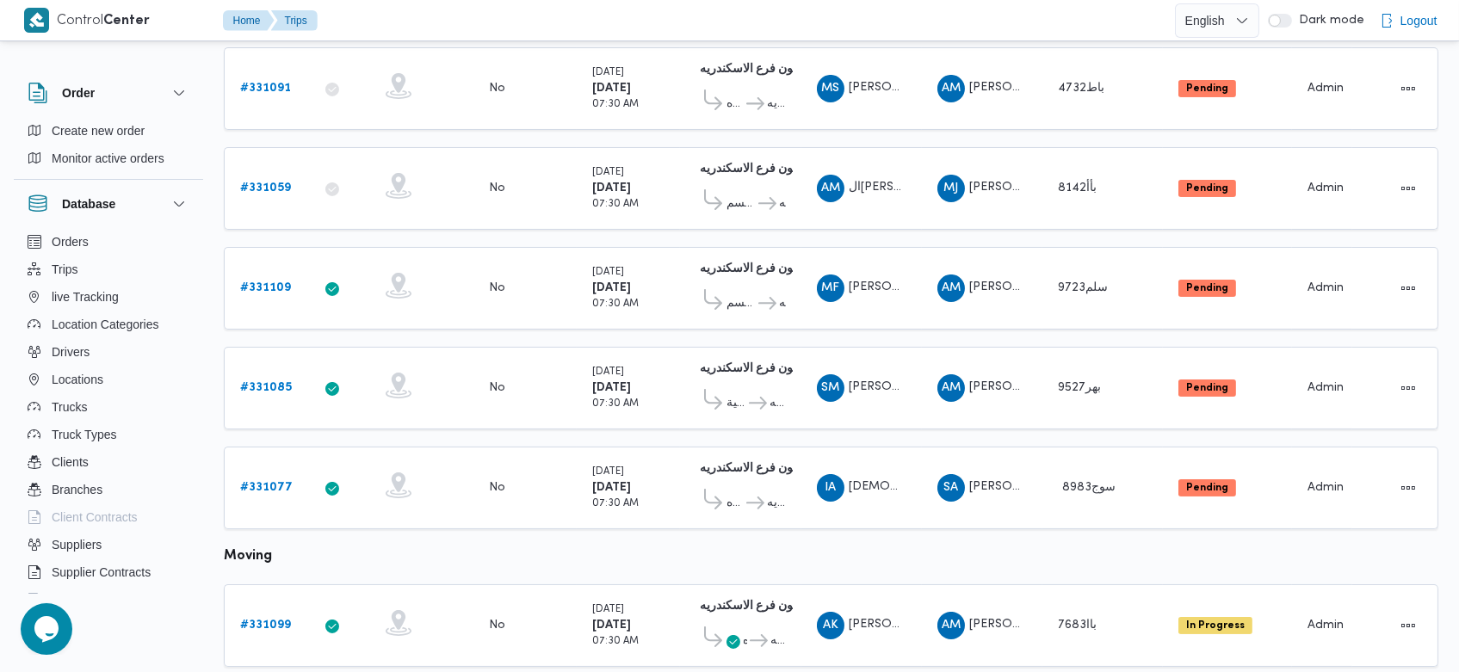
scroll to position [358, 0]
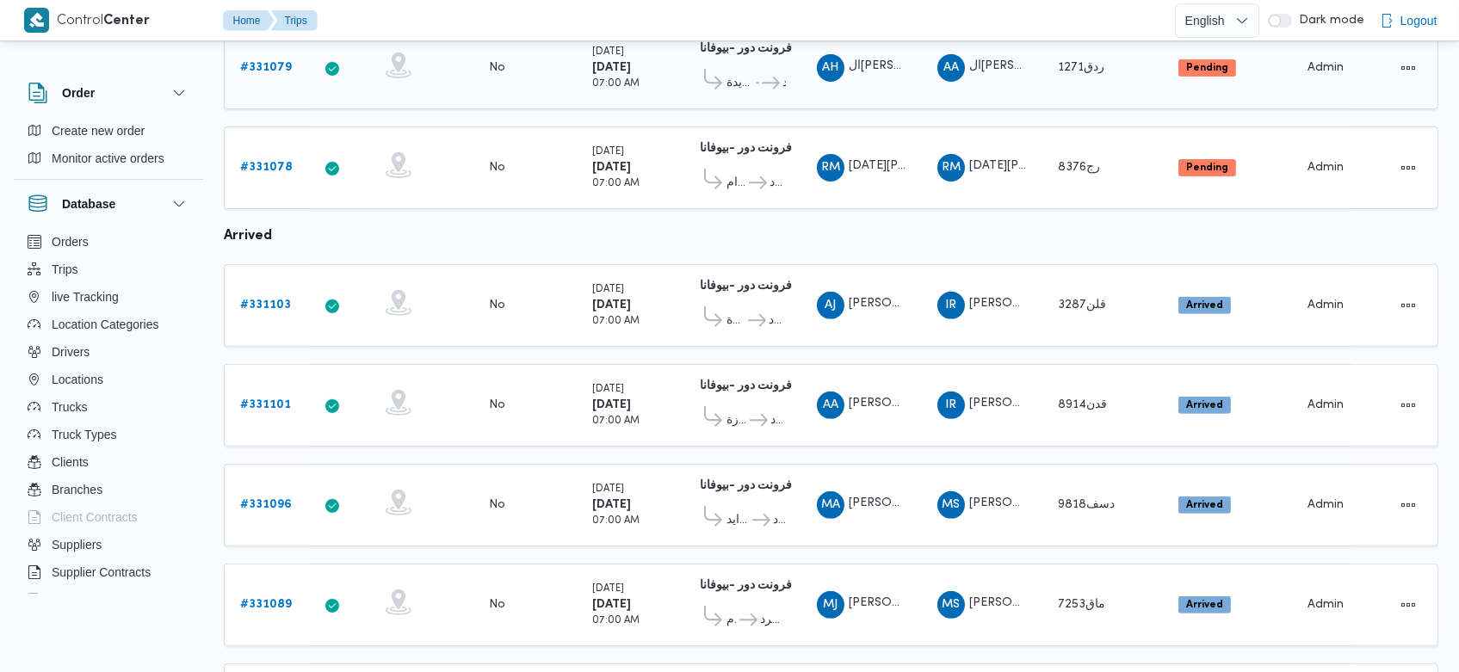
scroll to position [1666, 0]
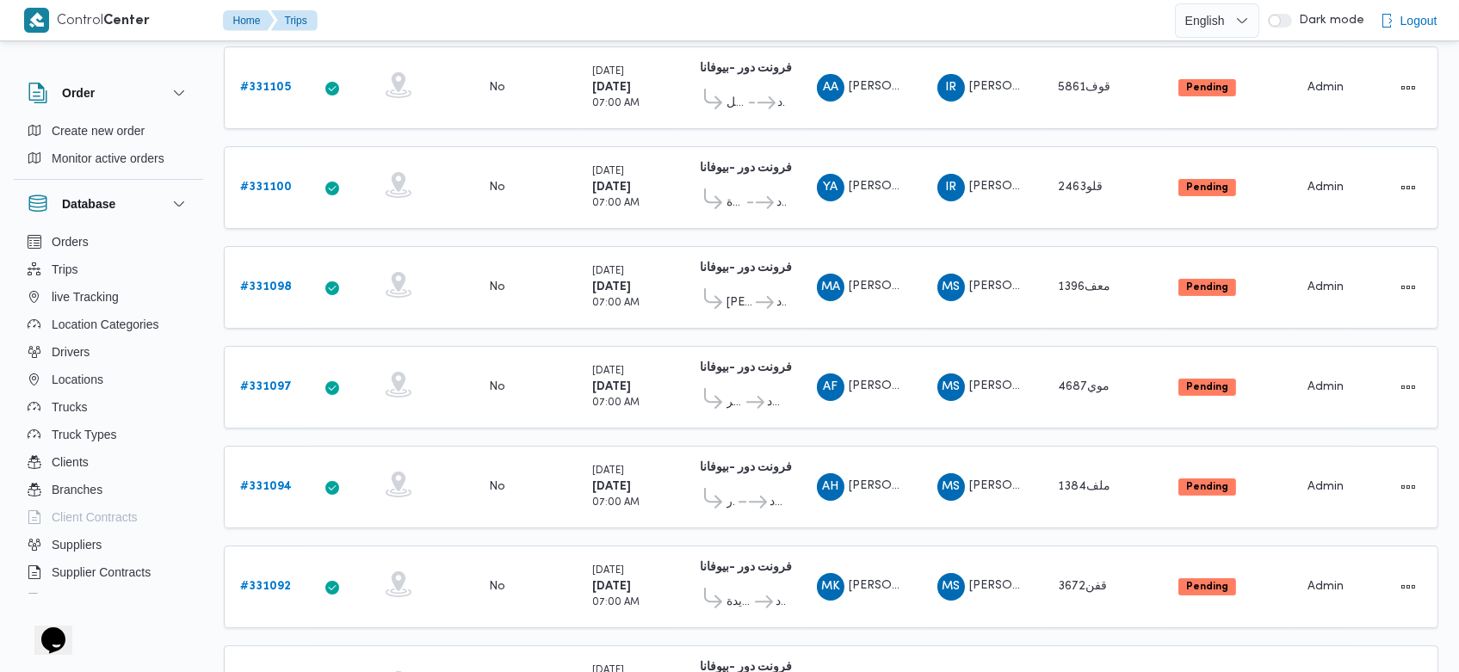
scroll to position [565, 0]
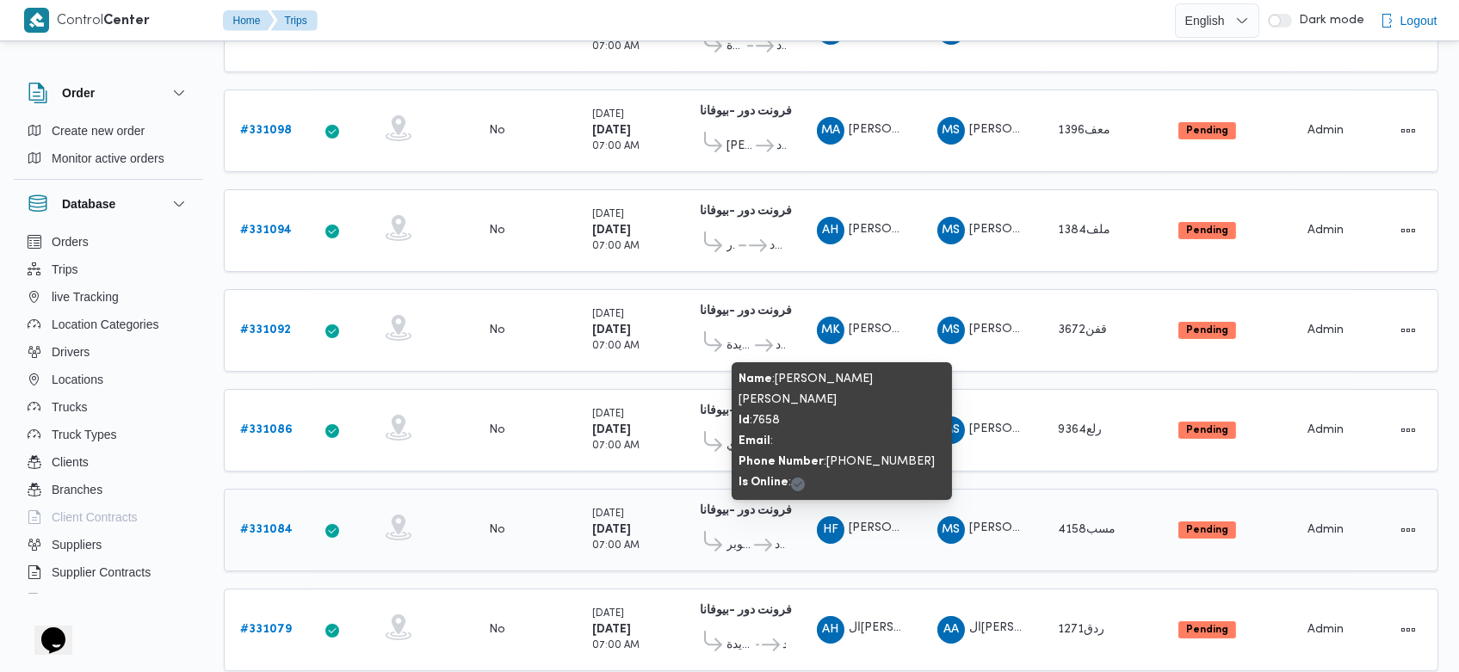
scroll to position [726, 0]
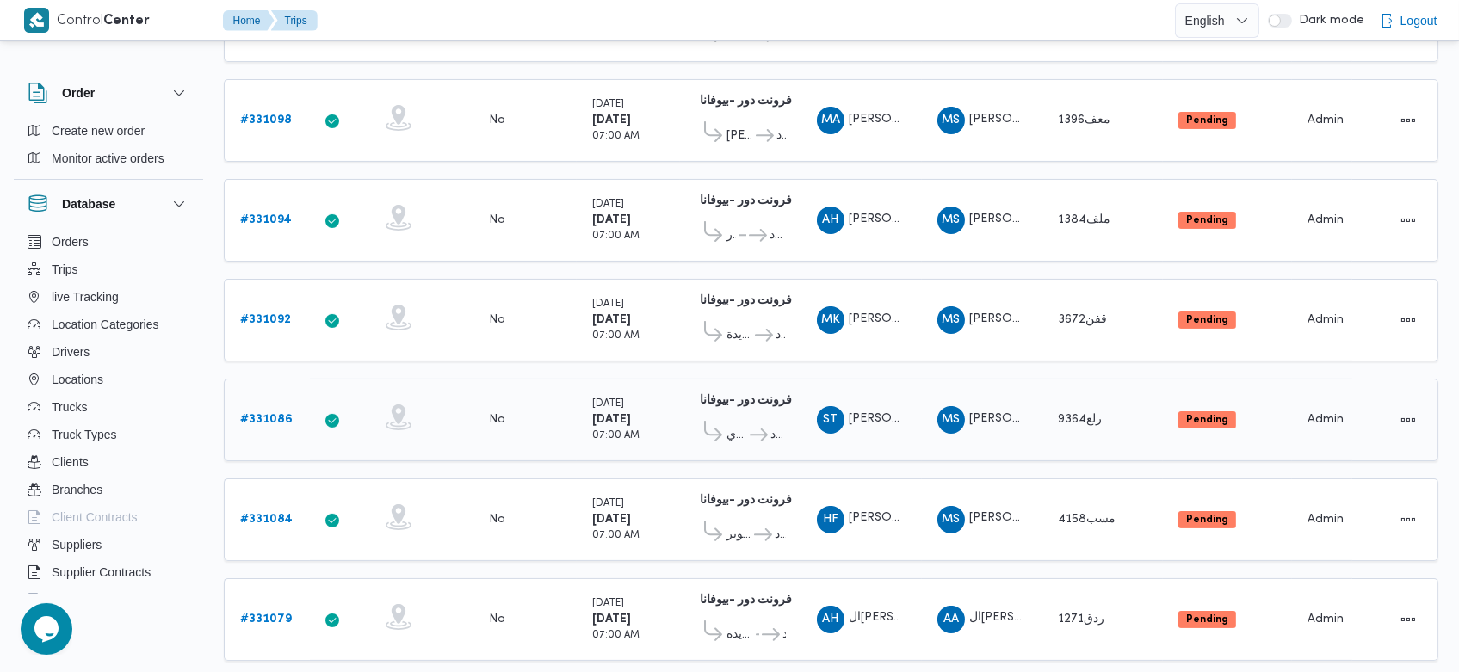
scroll to position [735, 0]
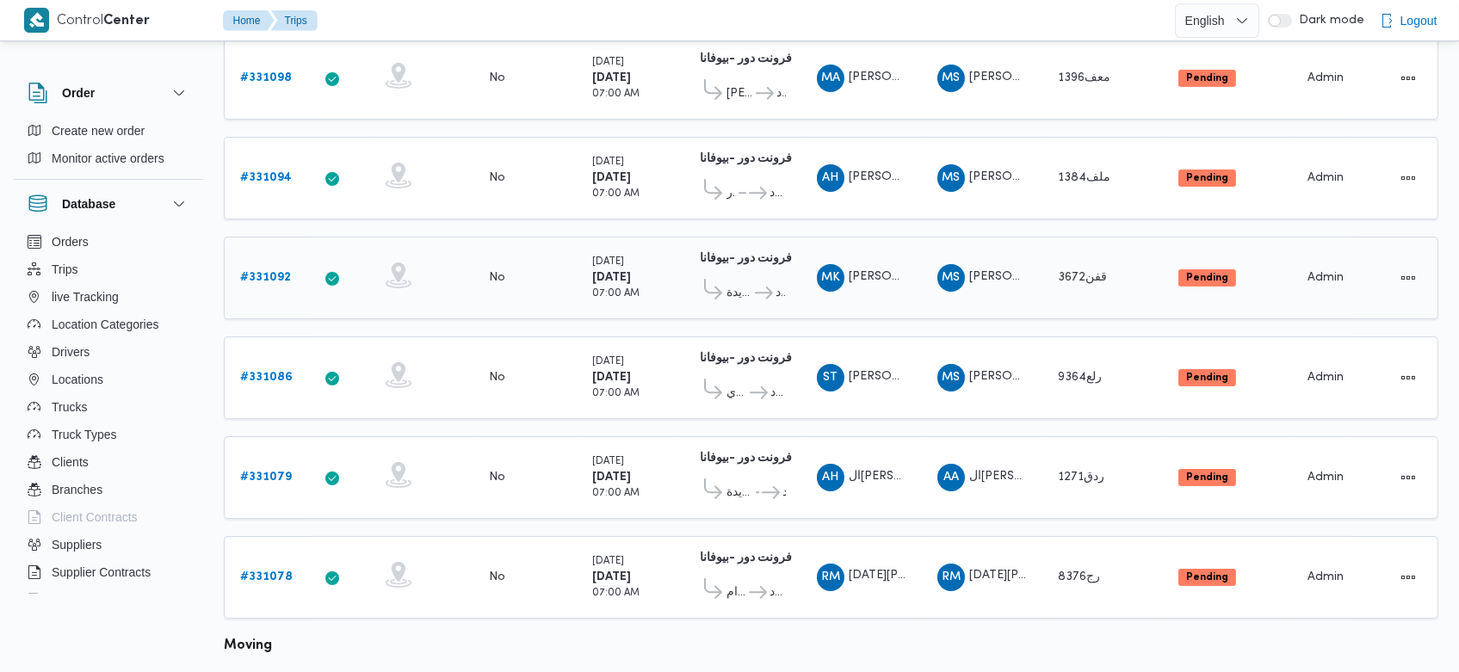
scroll to position [673, 0]
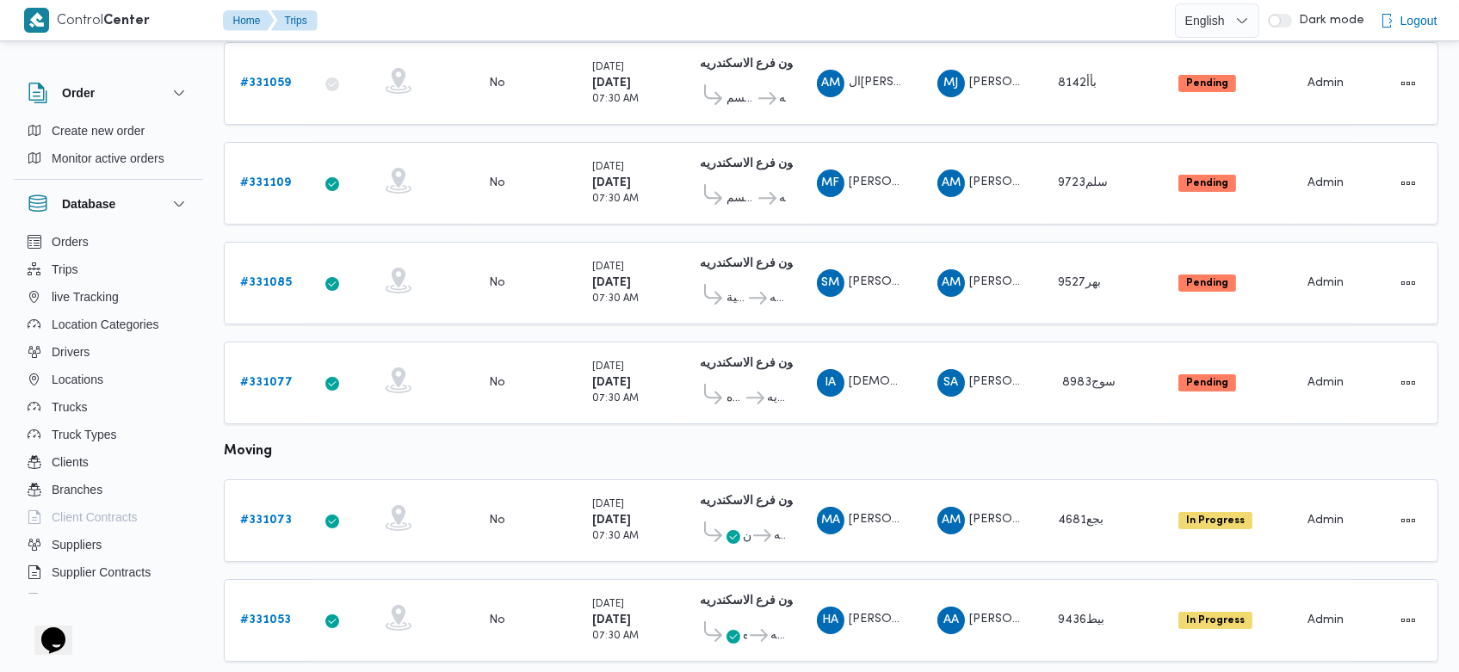
scroll to position [466, 0]
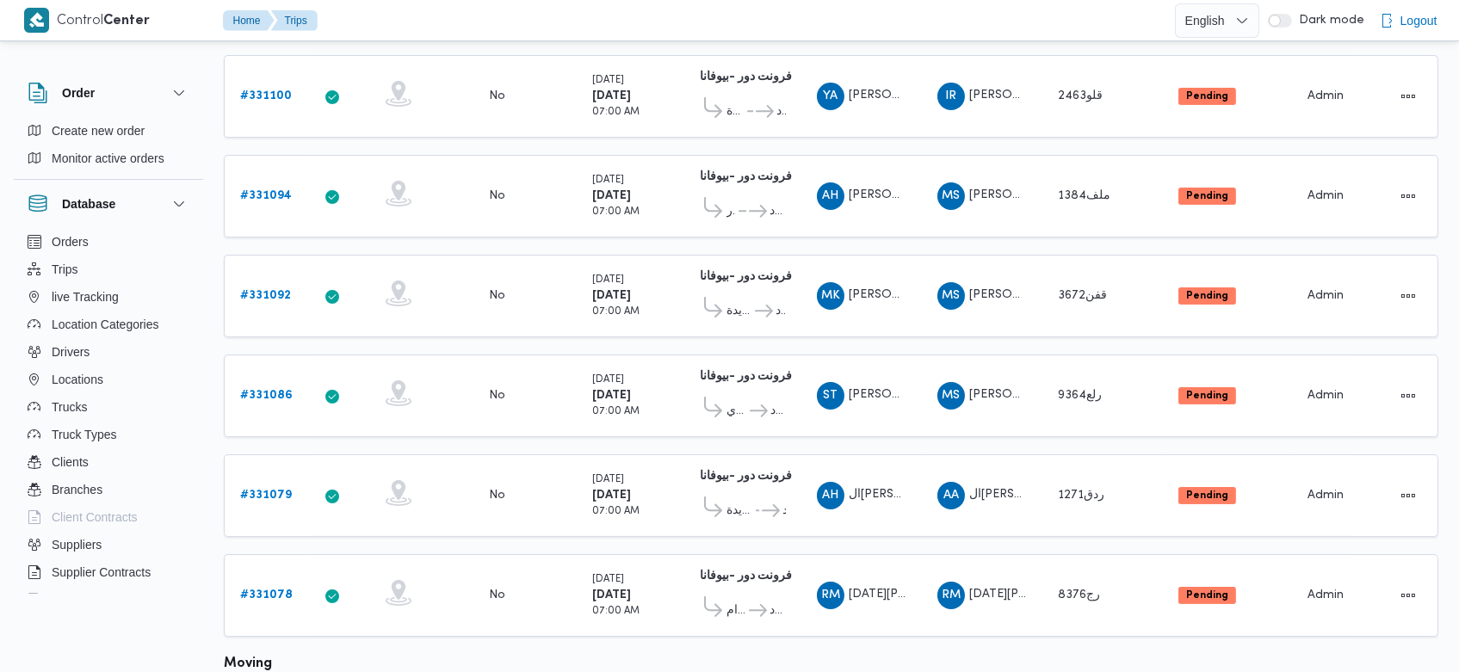
scroll to position [557, 0]
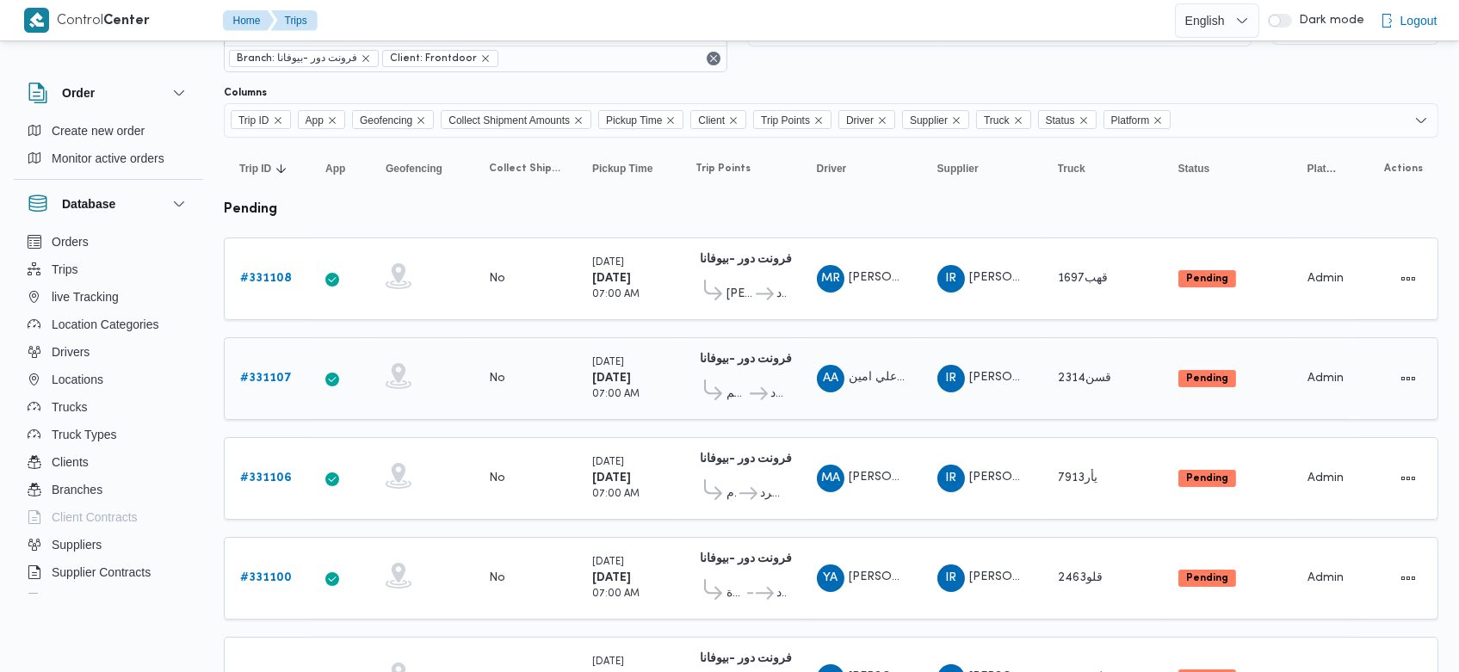
scroll to position [62, 0]
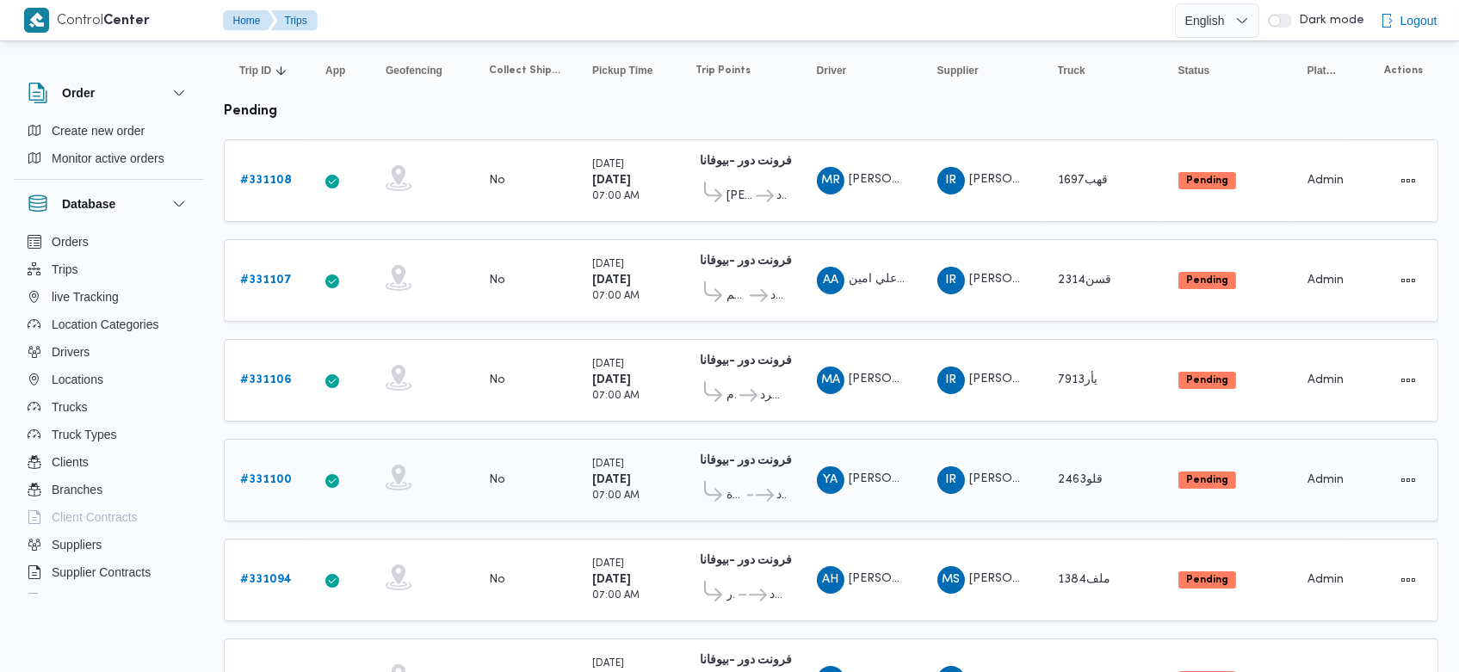
click at [888, 473] on span "[PERSON_NAME] [PERSON_NAME]" at bounding box center [949, 478] width 200 height 11
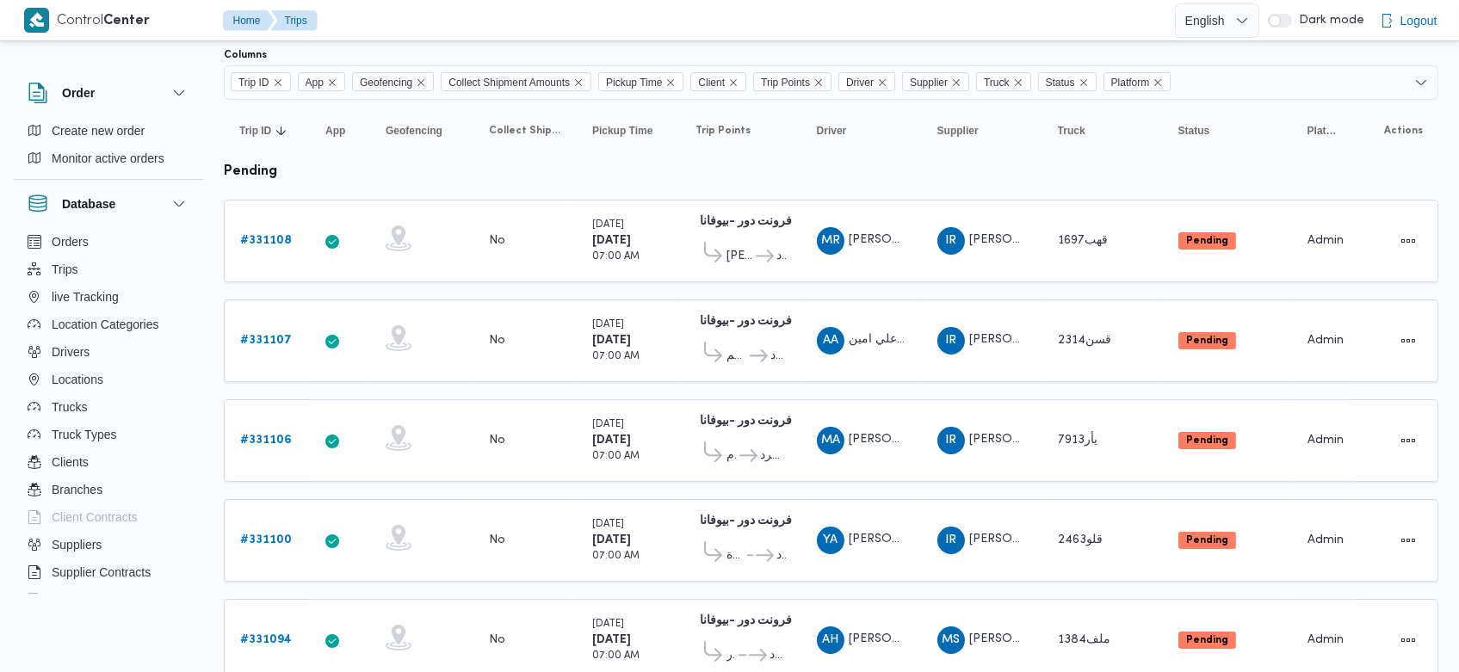
scroll to position [0, 0]
